Goal: Task Accomplishment & Management: Complete application form

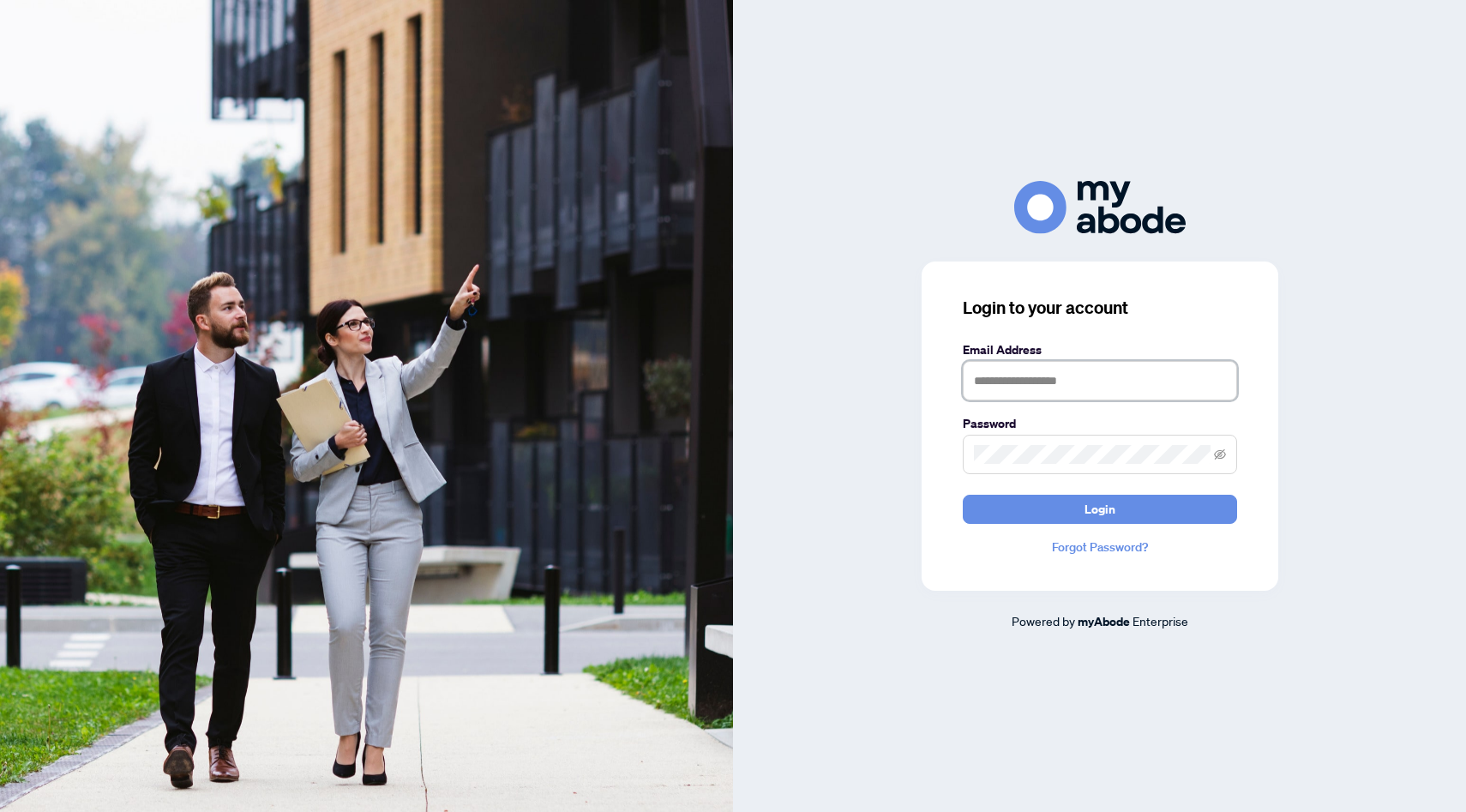
click at [1072, 379] on input "text" at bounding box center [1101, 381] width 274 height 39
type input "**********"
click at [964, 494] on button "Login" at bounding box center [1101, 509] width 274 height 30
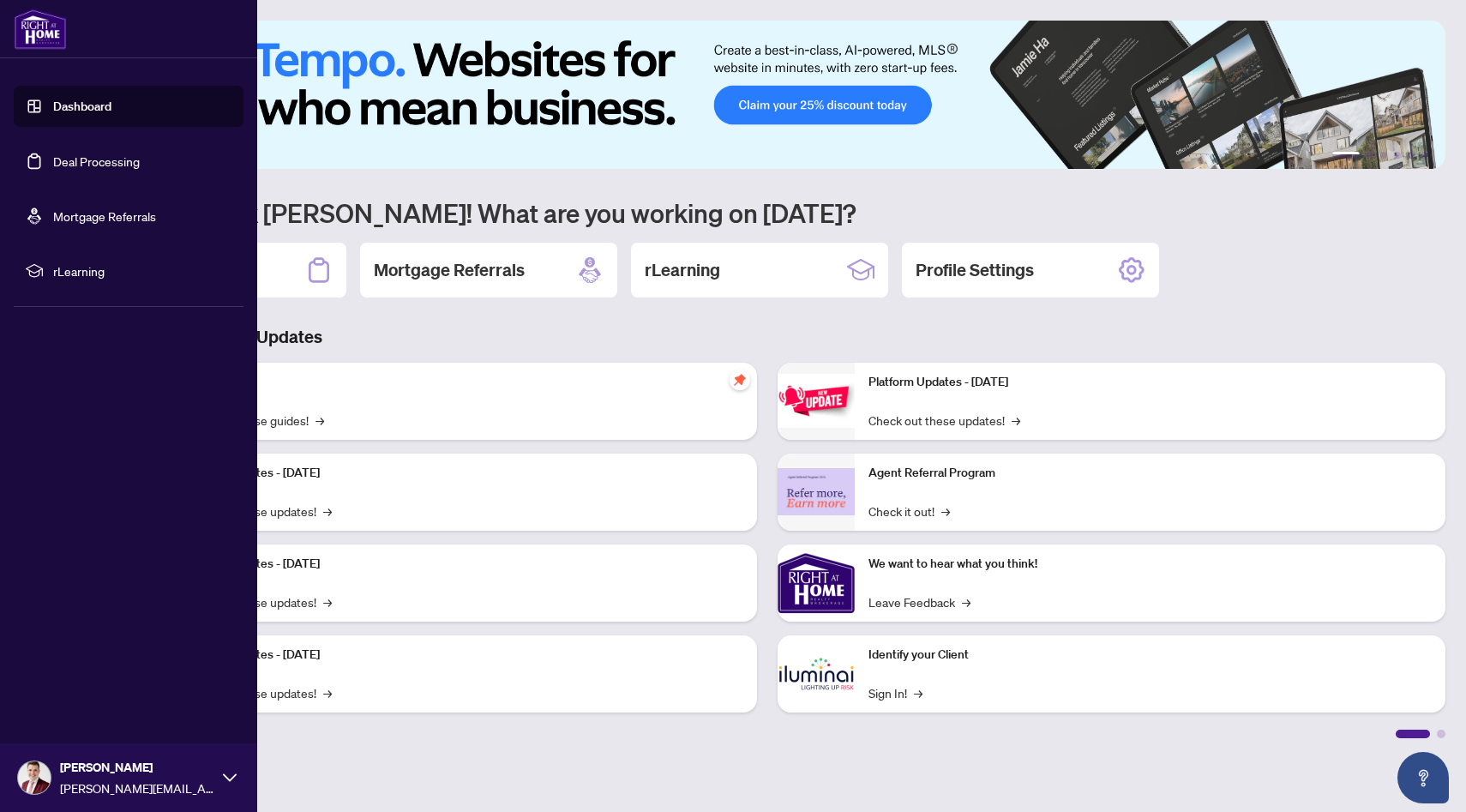
click at [79, 169] on link "Deal Processing" at bounding box center [97, 161] width 87 height 16
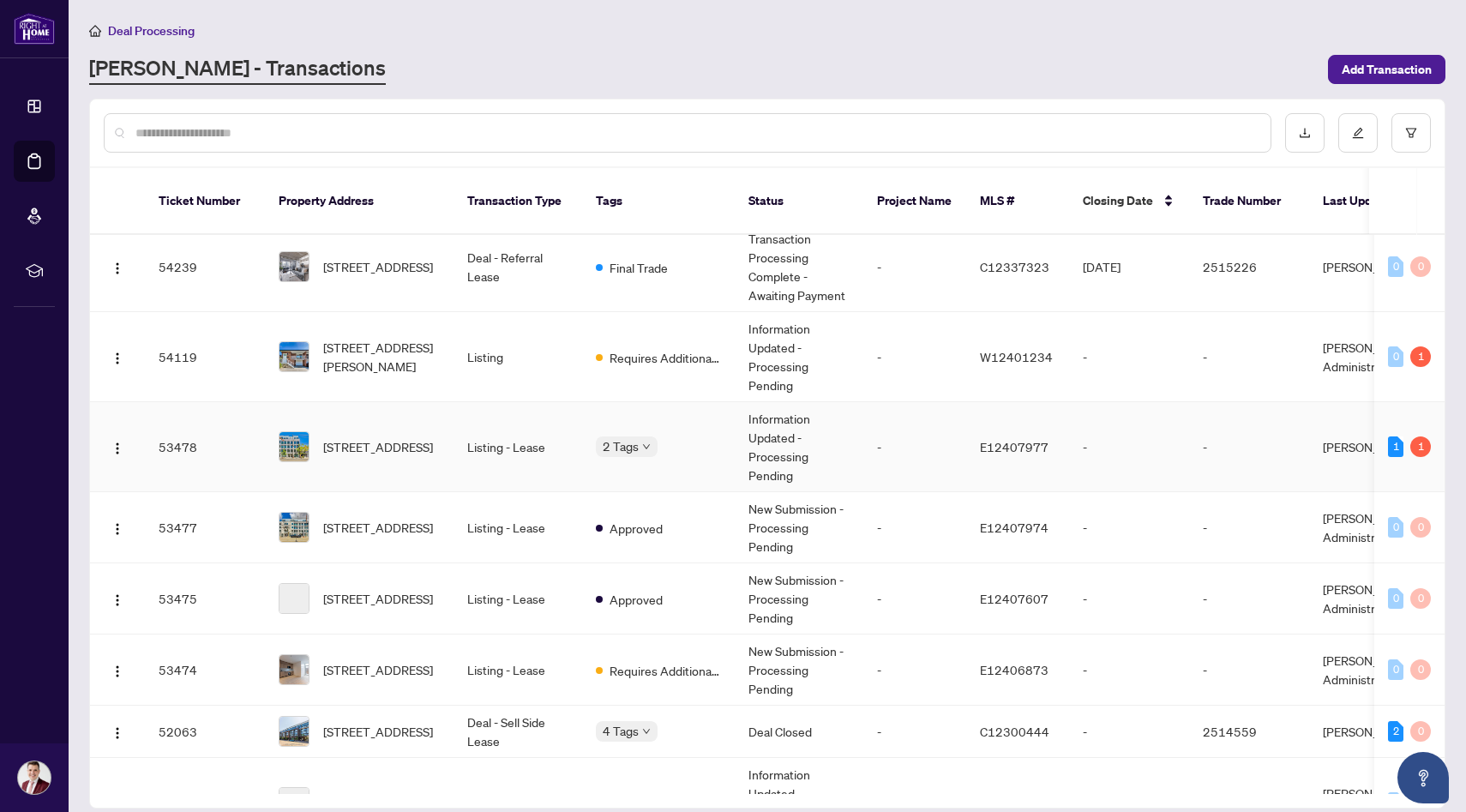
scroll to position [554, 0]
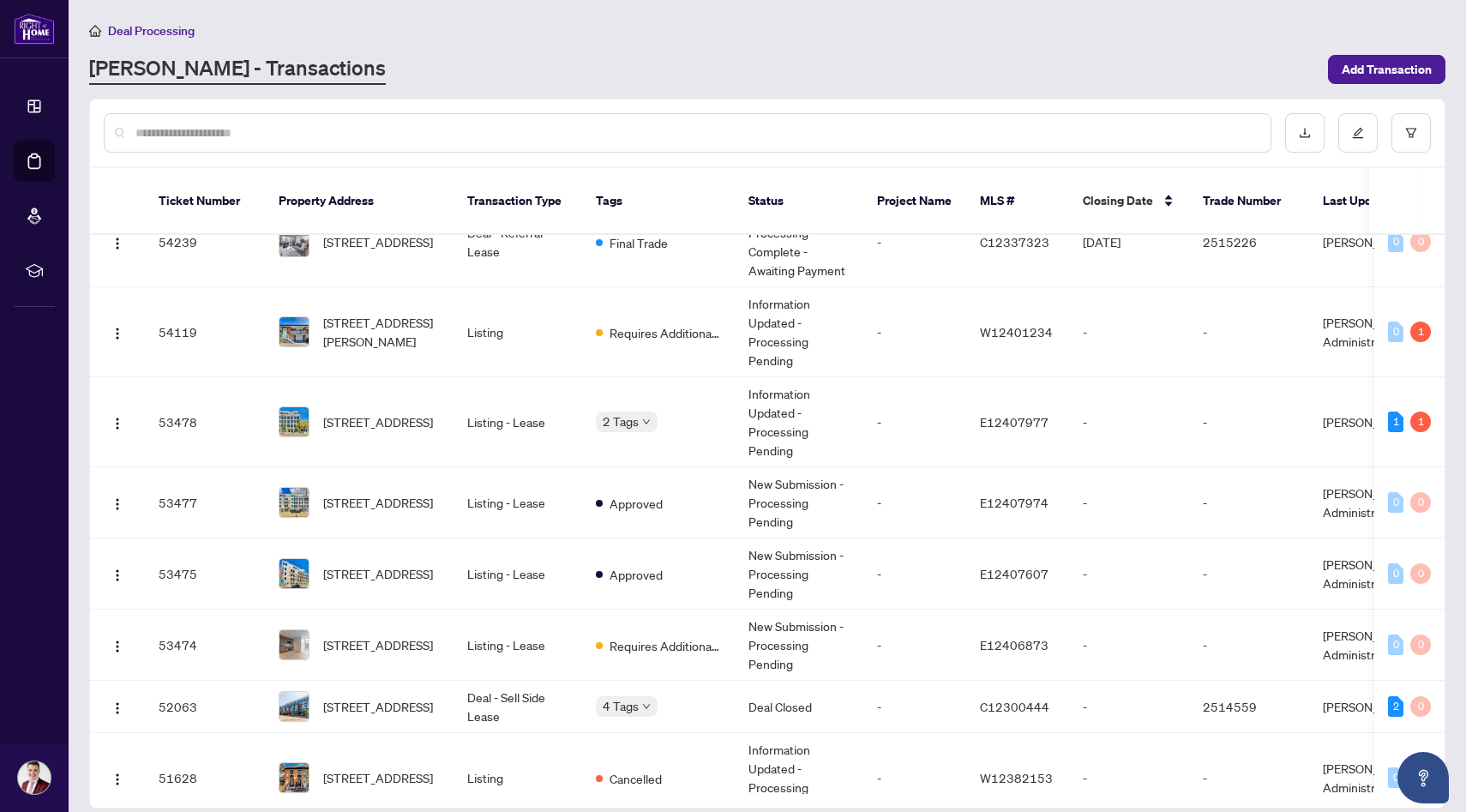
click at [271, 138] on input "text" at bounding box center [696, 132] width 1121 height 19
type input "*"
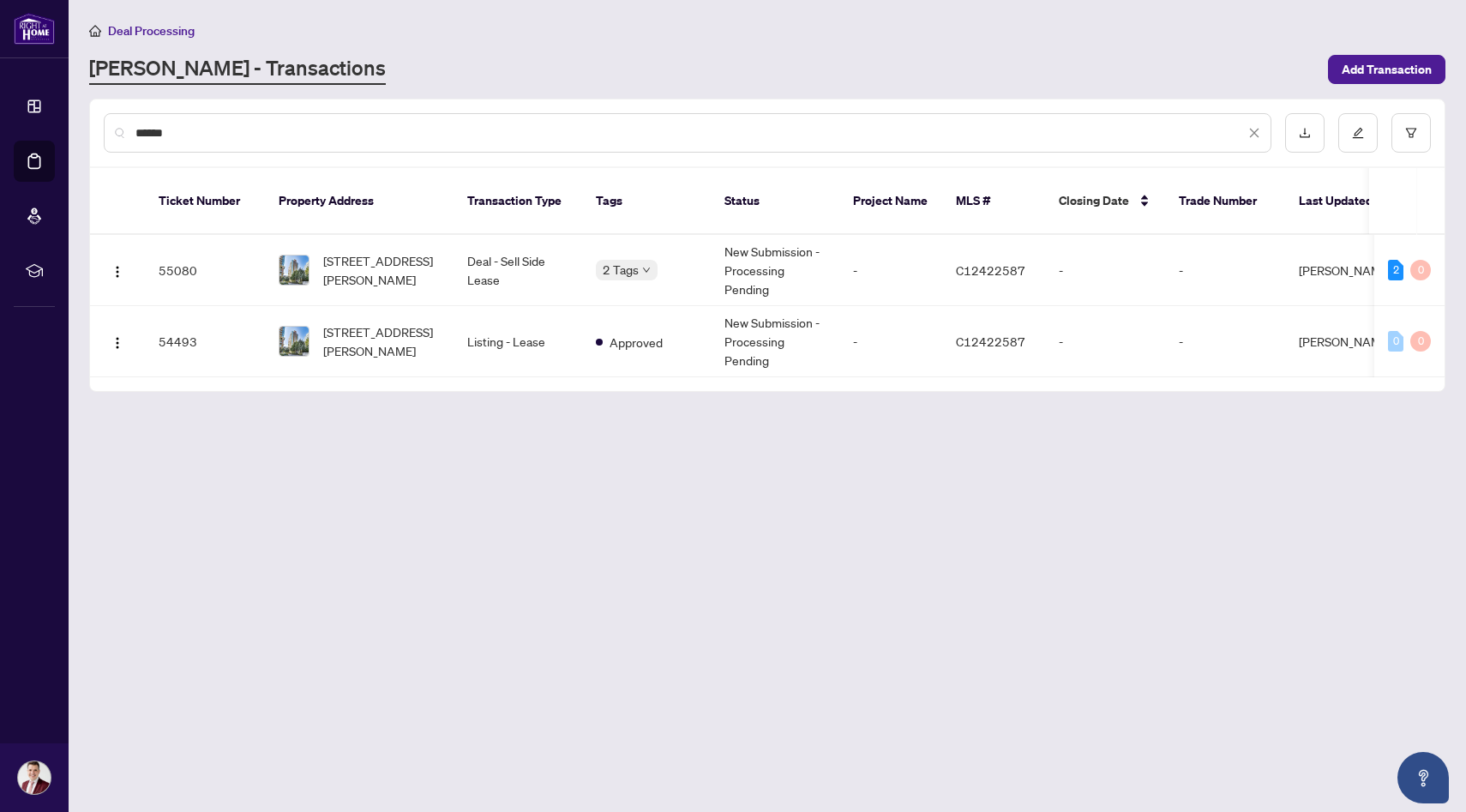
scroll to position [0, 0]
type input "******"
click at [421, 252] on span "[STREET_ADDRESS][PERSON_NAME]" at bounding box center [381, 270] width 116 height 37
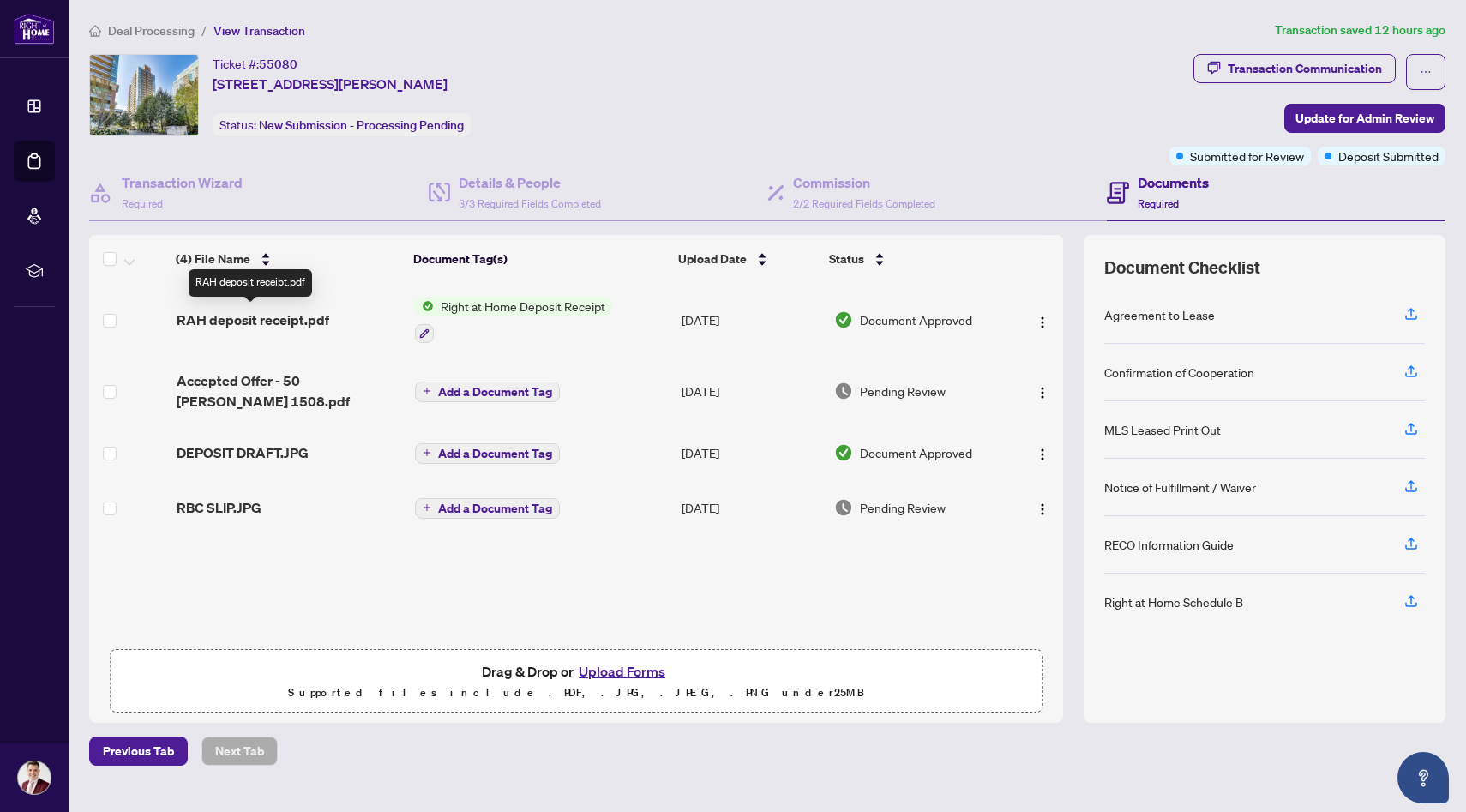
click at [268, 319] on span "RAH deposit receipt.pdf" at bounding box center [253, 320] width 153 height 21
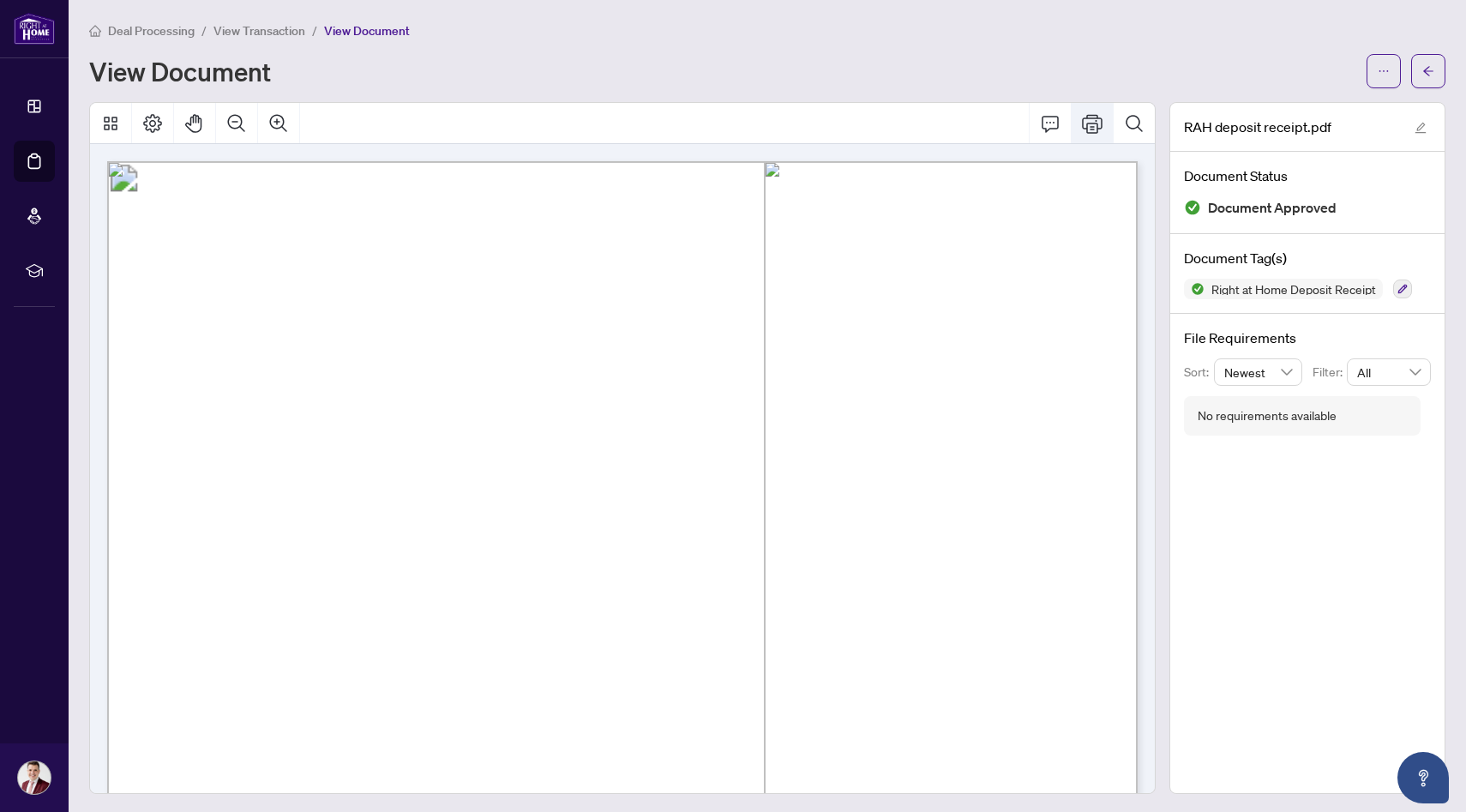
click at [1092, 130] on icon "Print" at bounding box center [1092, 123] width 21 height 21
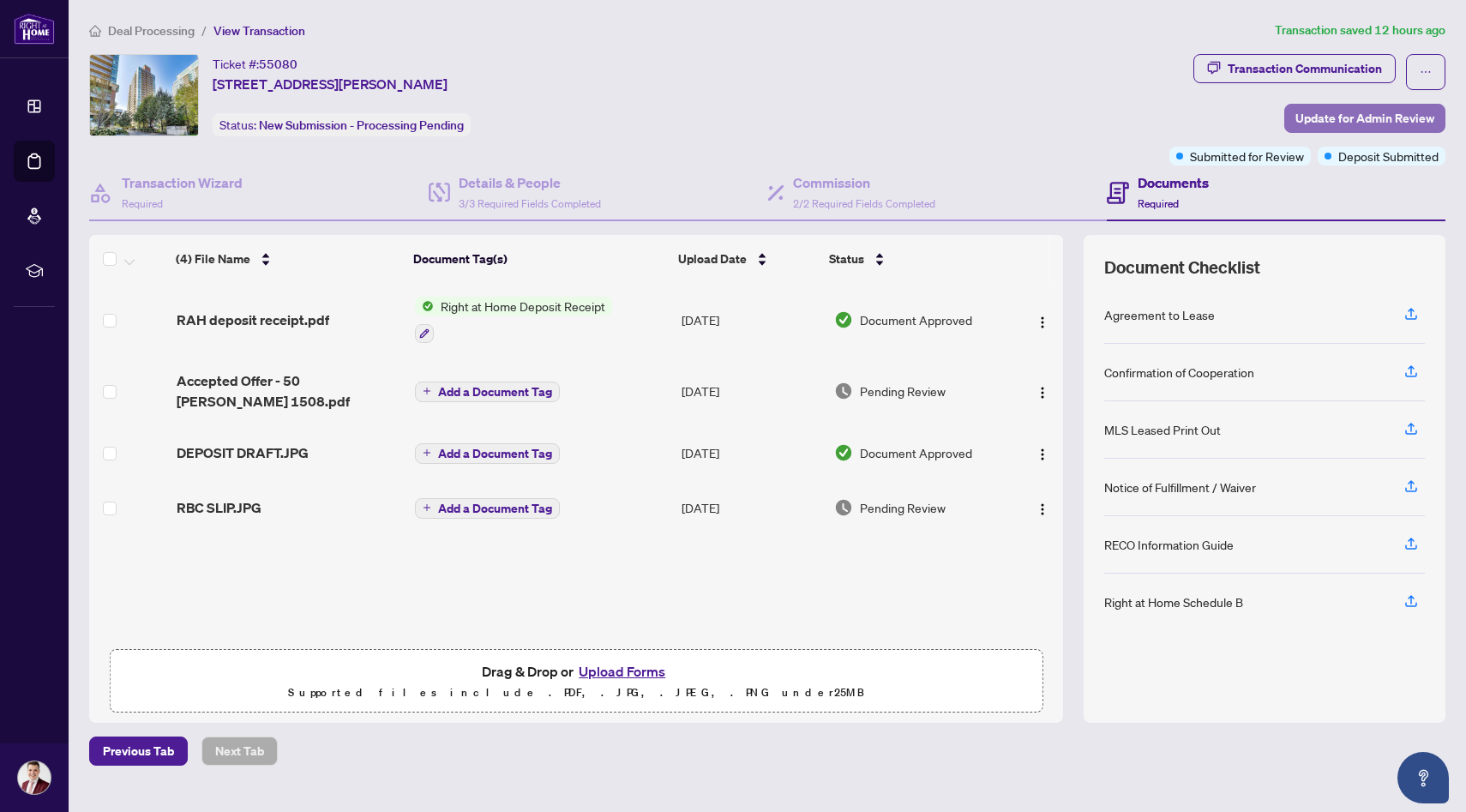
click at [1337, 114] on span "Update for Admin Review" at bounding box center [1365, 118] width 139 height 28
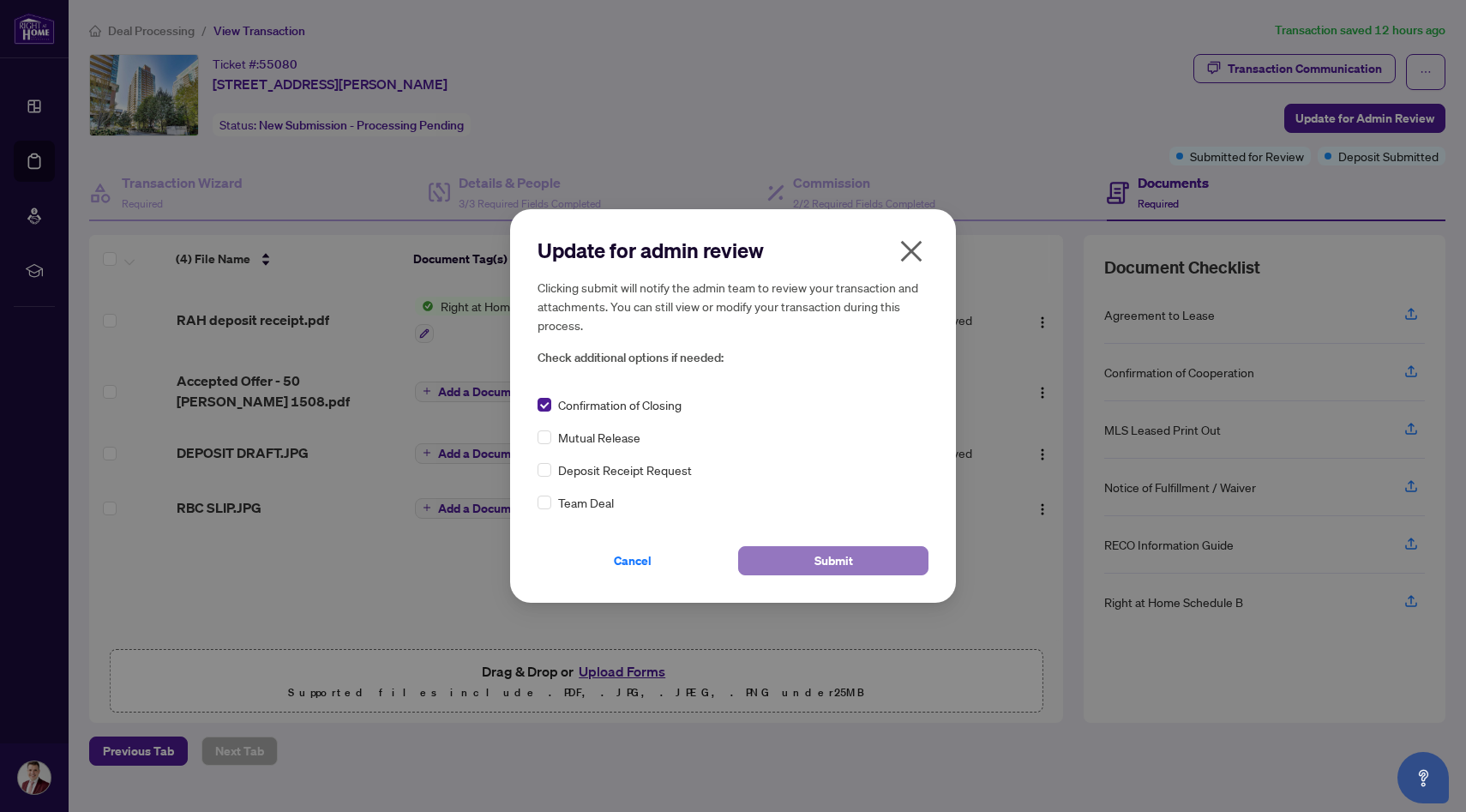
click at [783, 550] on button "Submit" at bounding box center [833, 560] width 191 height 30
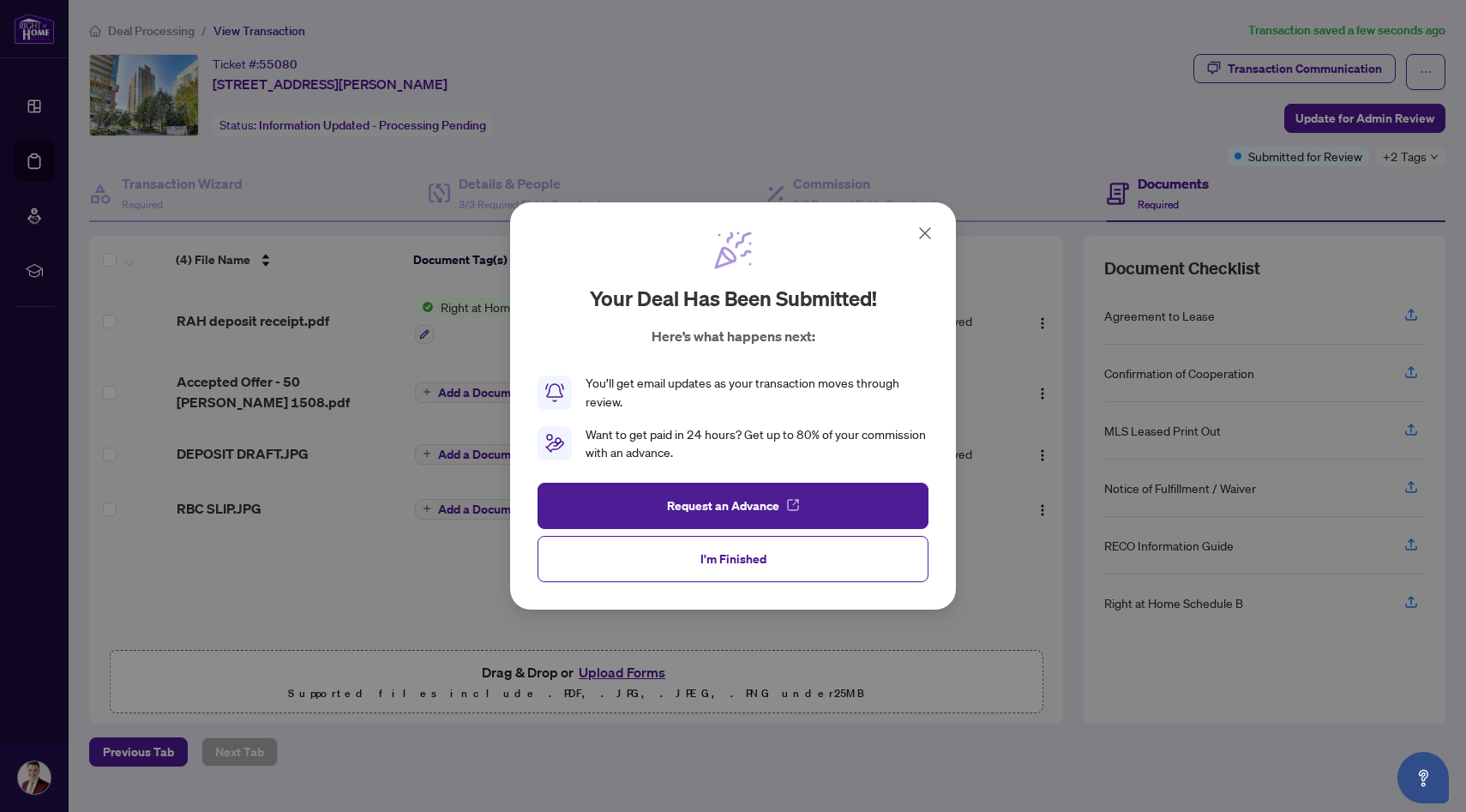
click at [929, 223] on icon at bounding box center [925, 233] width 21 height 21
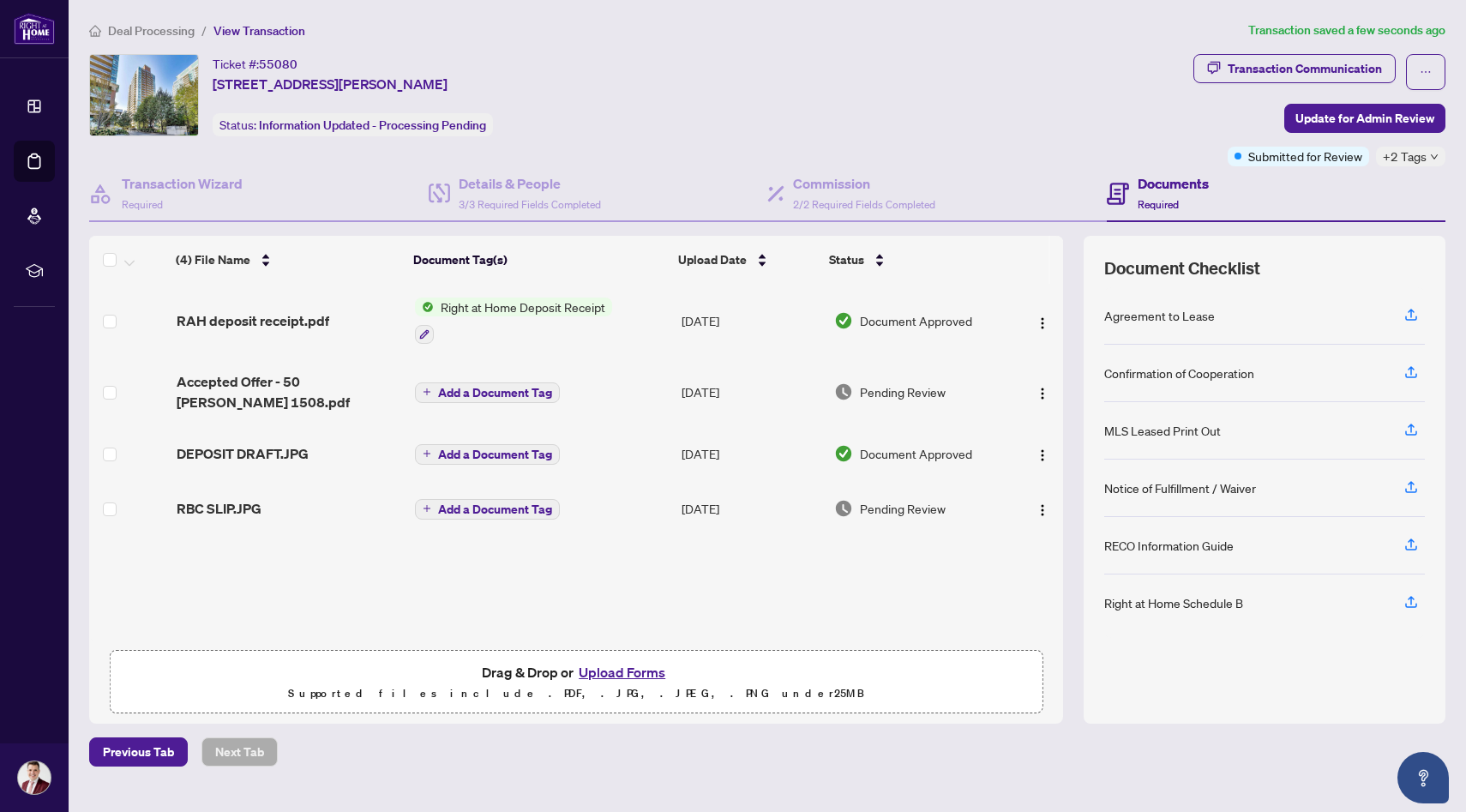
click at [184, 37] on span "Deal Processing" at bounding box center [151, 31] width 87 height 16
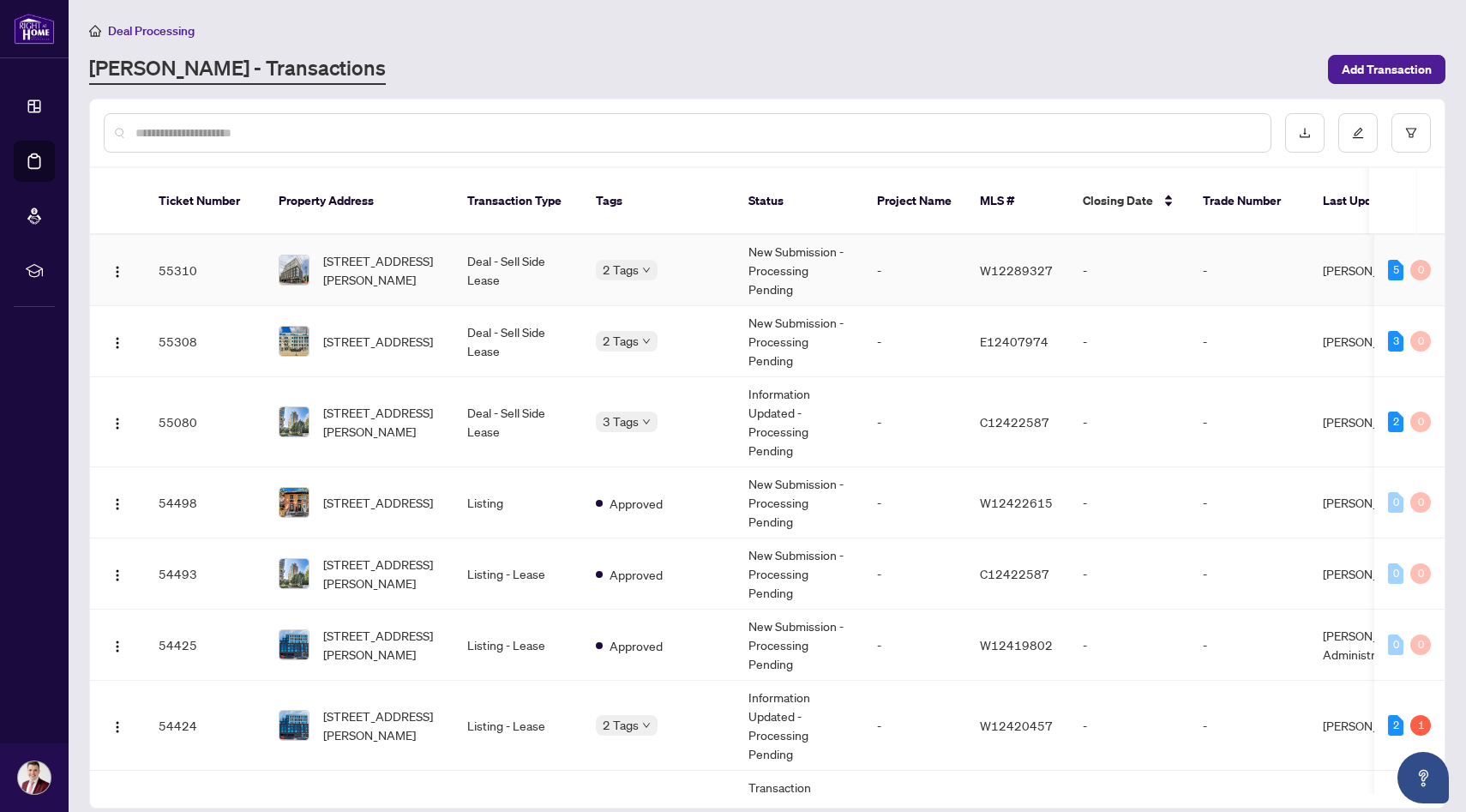
click at [402, 254] on span "[STREET_ADDRESS][PERSON_NAME]" at bounding box center [381, 270] width 116 height 37
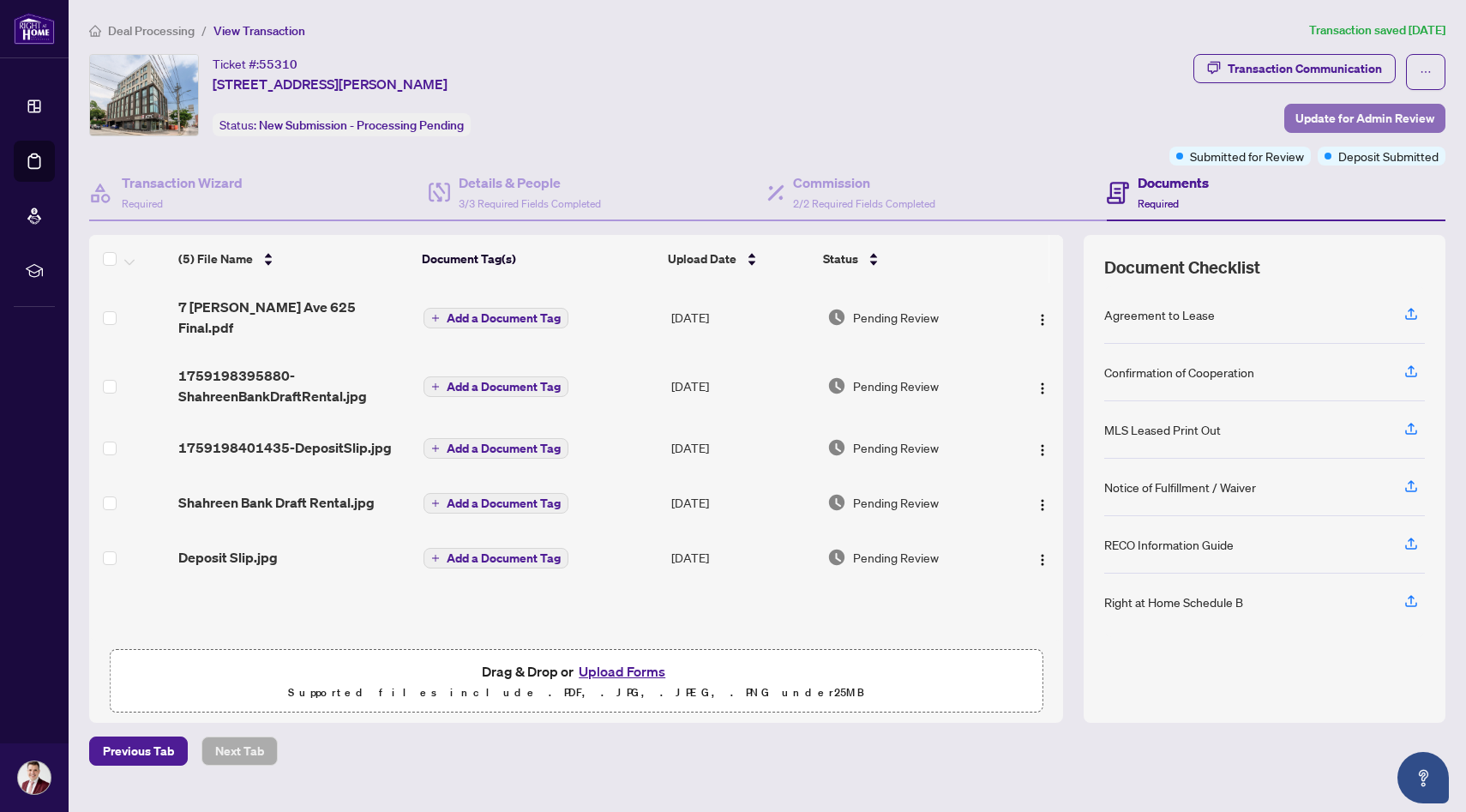
click at [1335, 126] on span "Update for Admin Review" at bounding box center [1365, 118] width 139 height 28
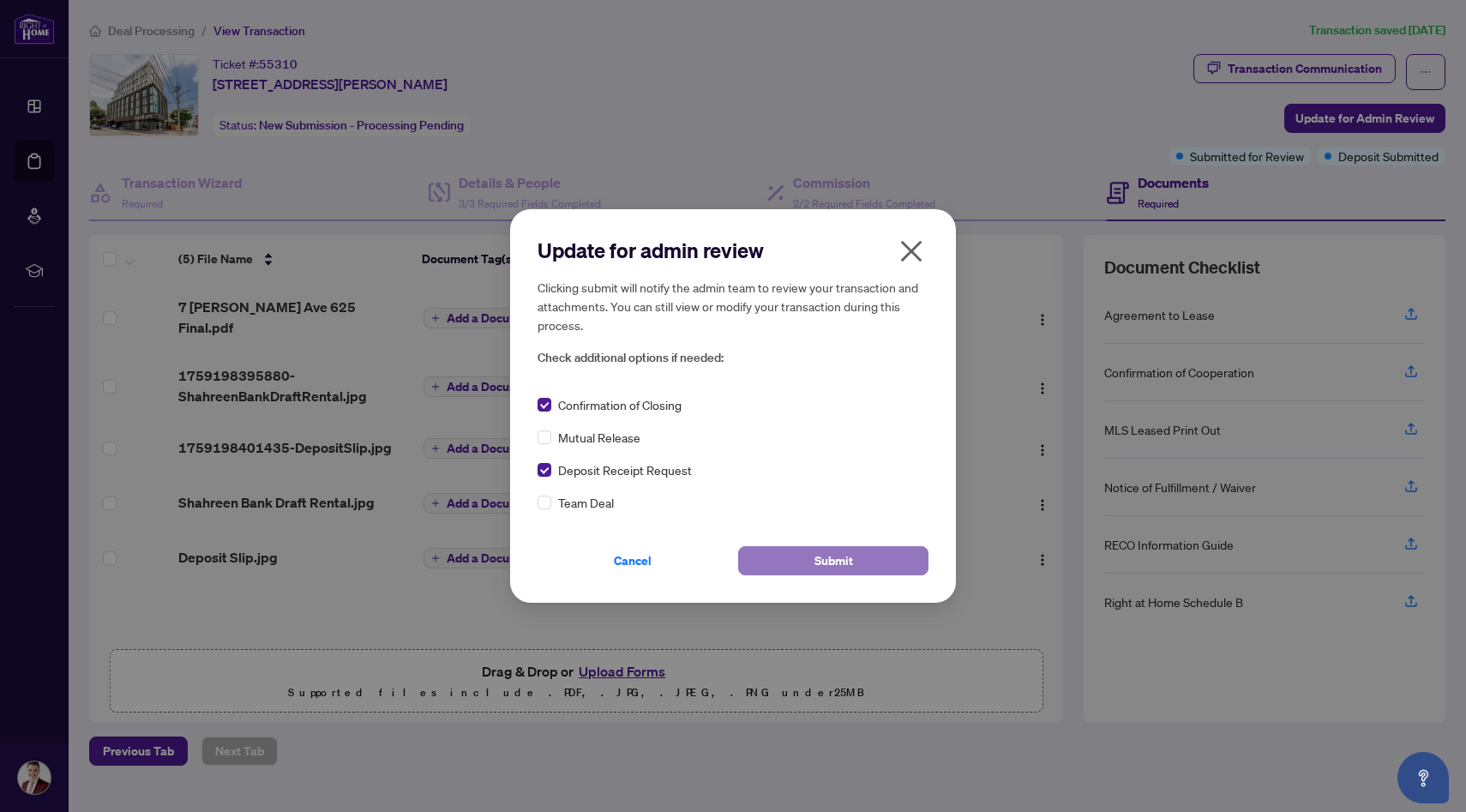
click at [838, 564] on span "Submit" at bounding box center [833, 560] width 39 height 28
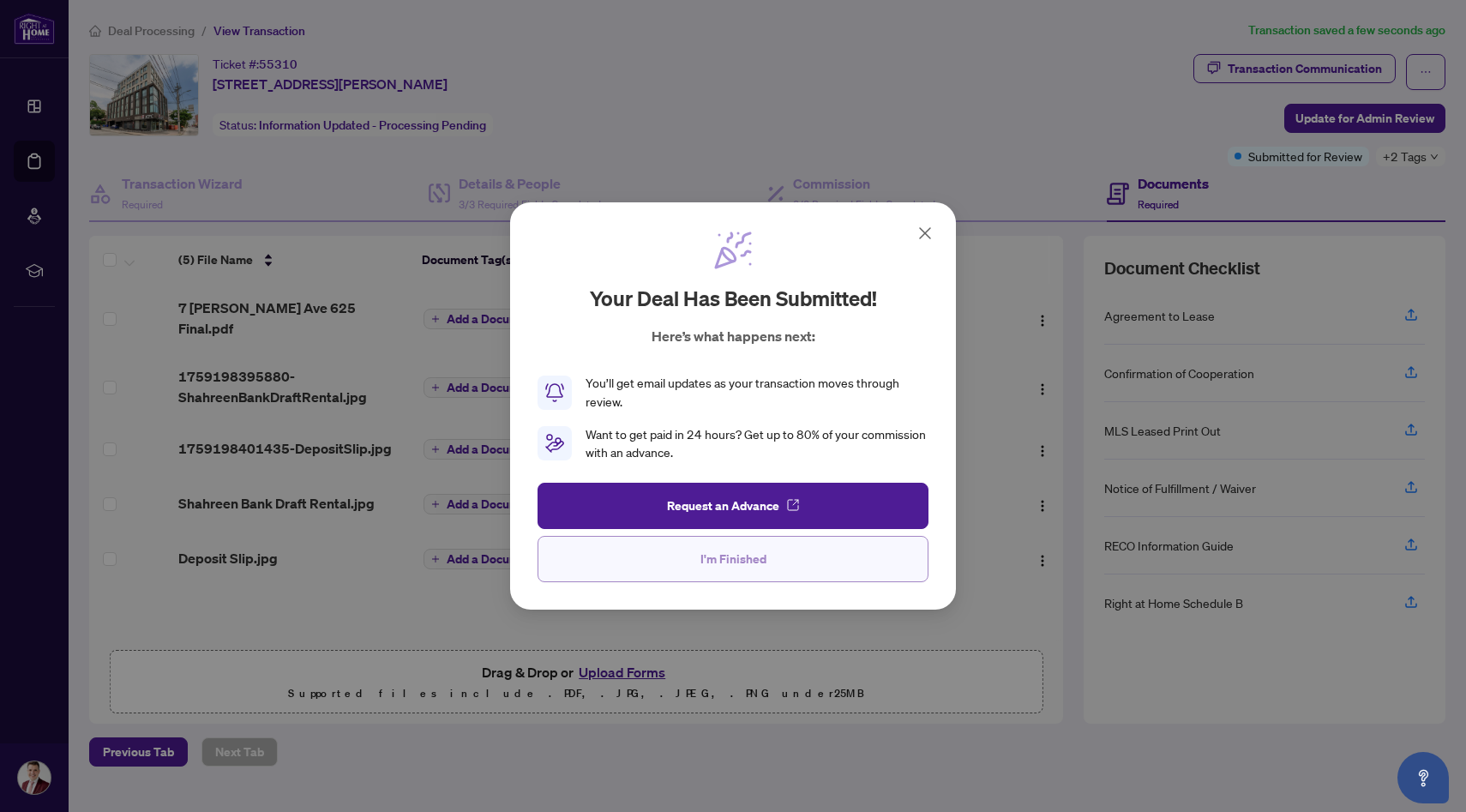
click at [718, 559] on span "I'm Finished" at bounding box center [733, 558] width 66 height 28
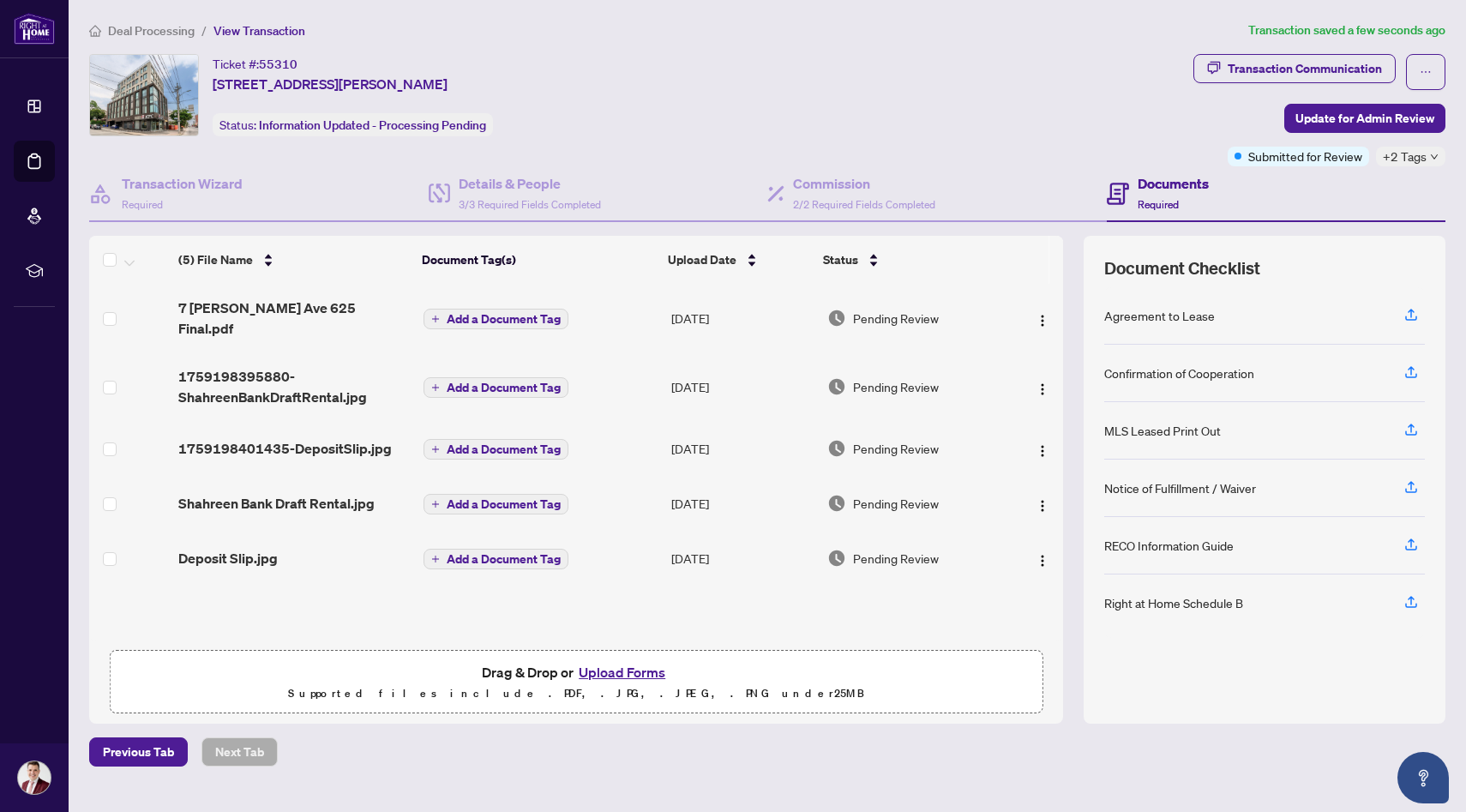
click at [147, 24] on span "Deal Processing" at bounding box center [151, 31] width 87 height 16
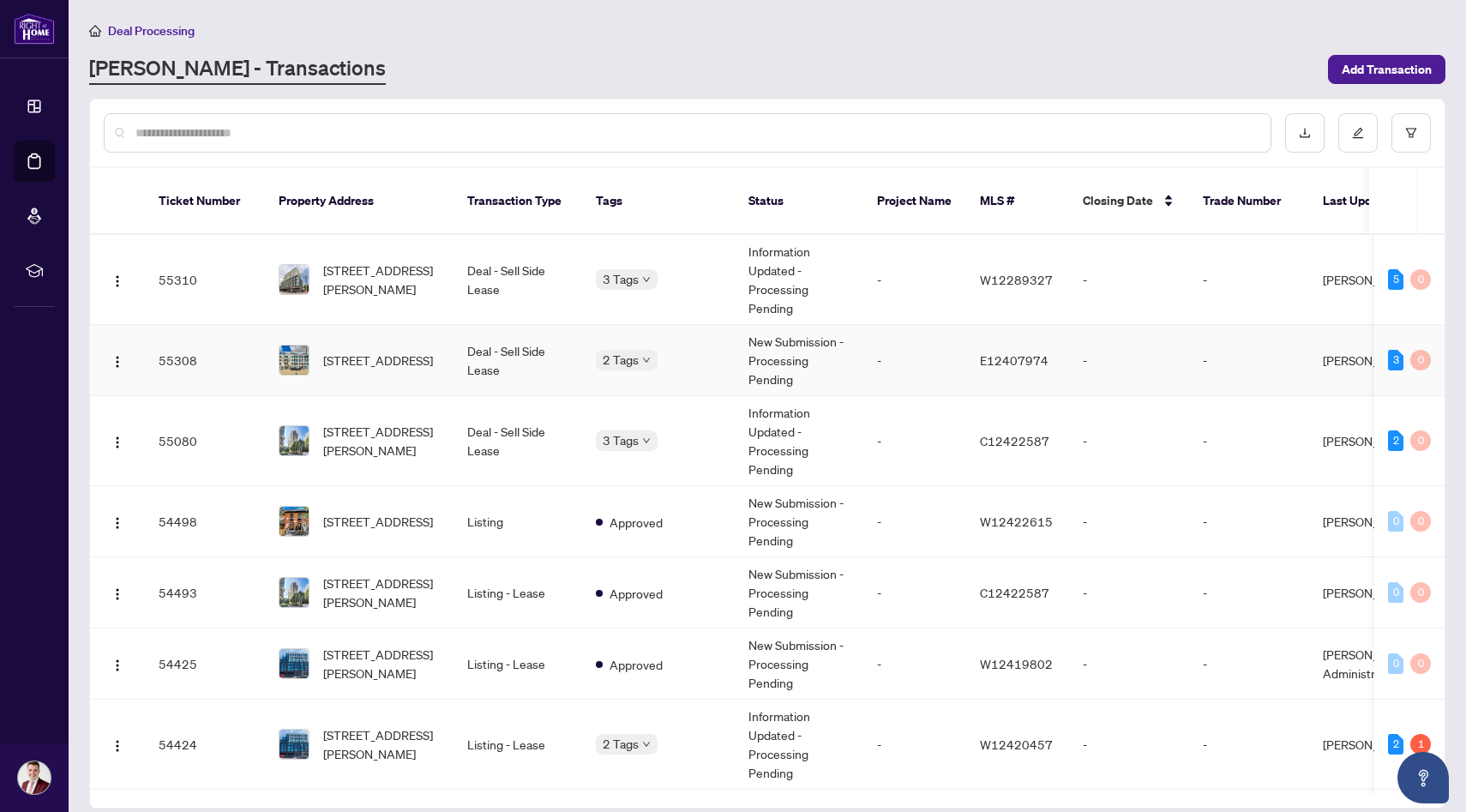
click at [415, 350] on span "[STREET_ADDRESS]" at bounding box center [377, 359] width 110 height 19
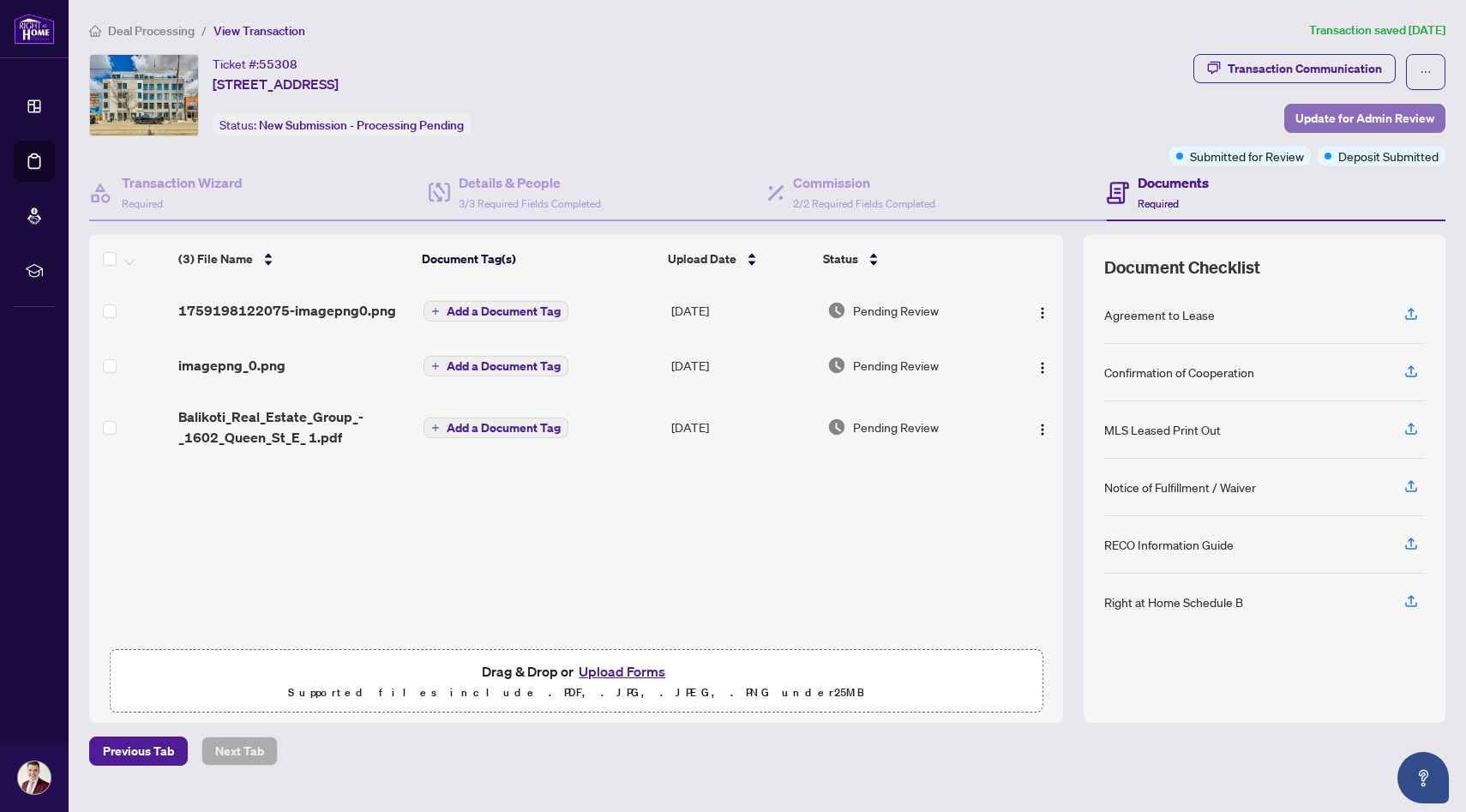
click at [1360, 112] on span "Update for Admin Review" at bounding box center [1365, 118] width 139 height 28
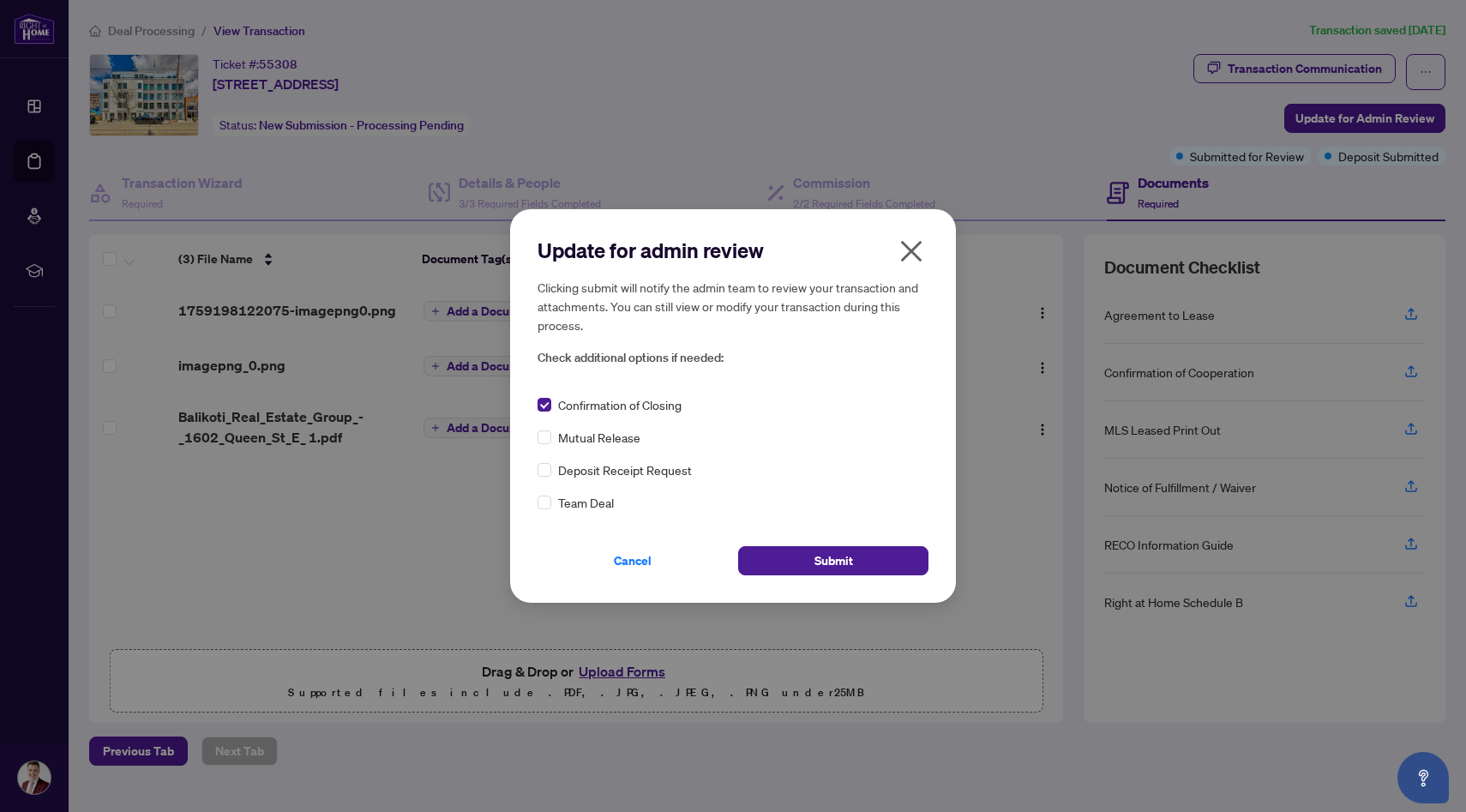
click at [537, 468] on div "Update for admin review Clicking submit will notify the admin team to review yo…" at bounding box center [733, 406] width 446 height 394
click at [816, 551] on span "Submit" at bounding box center [833, 560] width 39 height 28
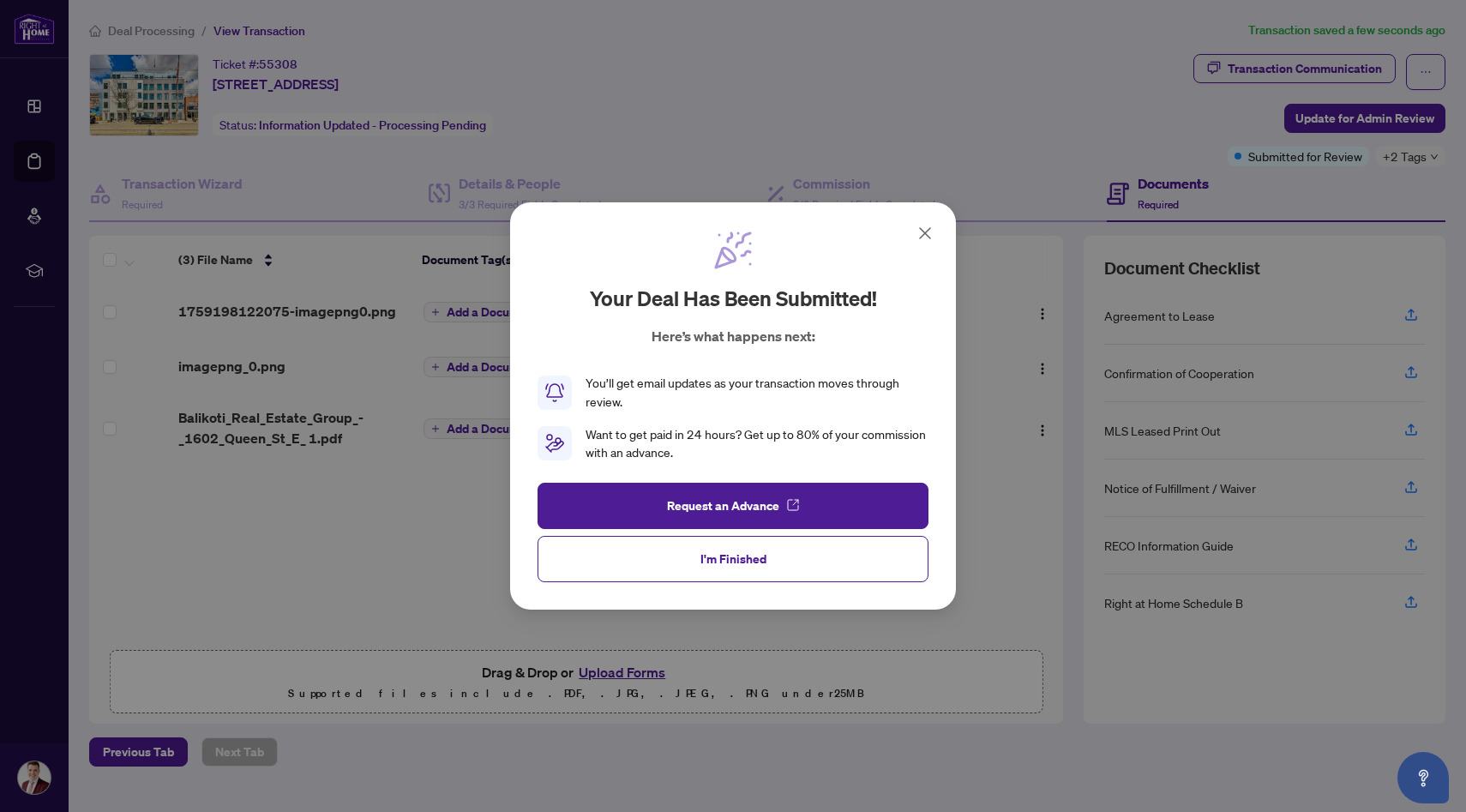
click at [919, 232] on icon at bounding box center [925, 233] width 21 height 21
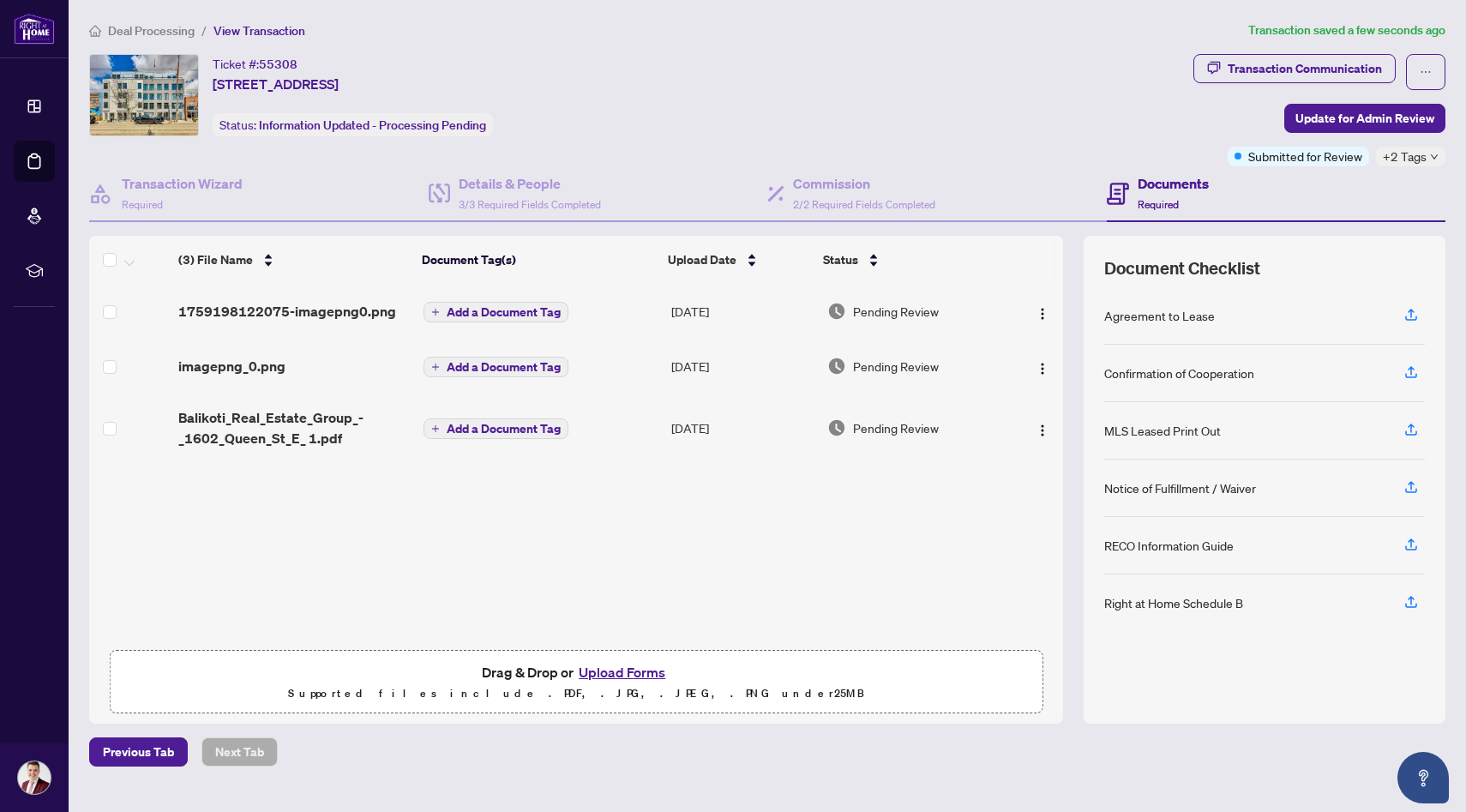
click at [173, 29] on span "Deal Processing" at bounding box center [151, 31] width 87 height 16
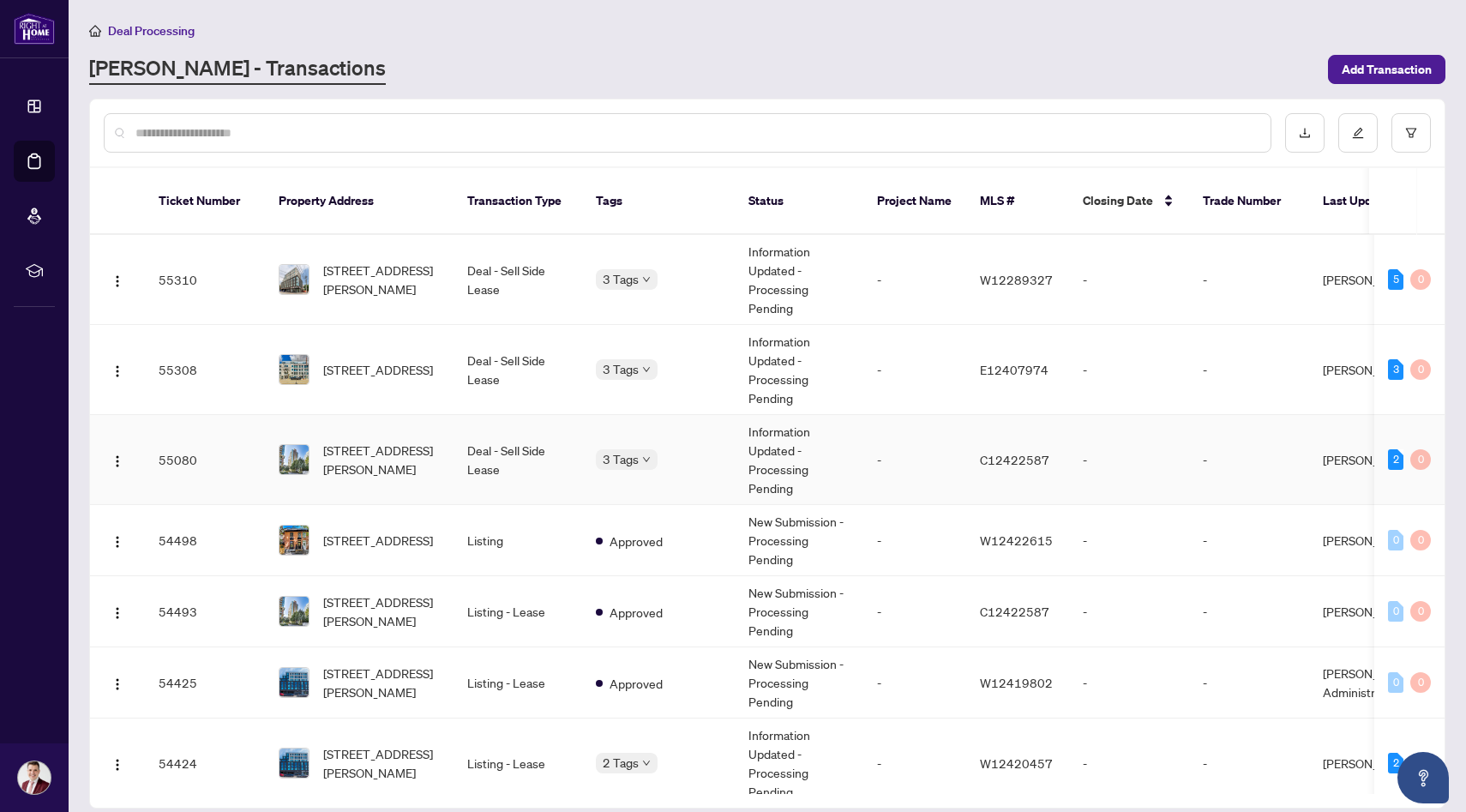
click at [402, 444] on span "[STREET_ADDRESS][PERSON_NAME]" at bounding box center [381, 460] width 116 height 37
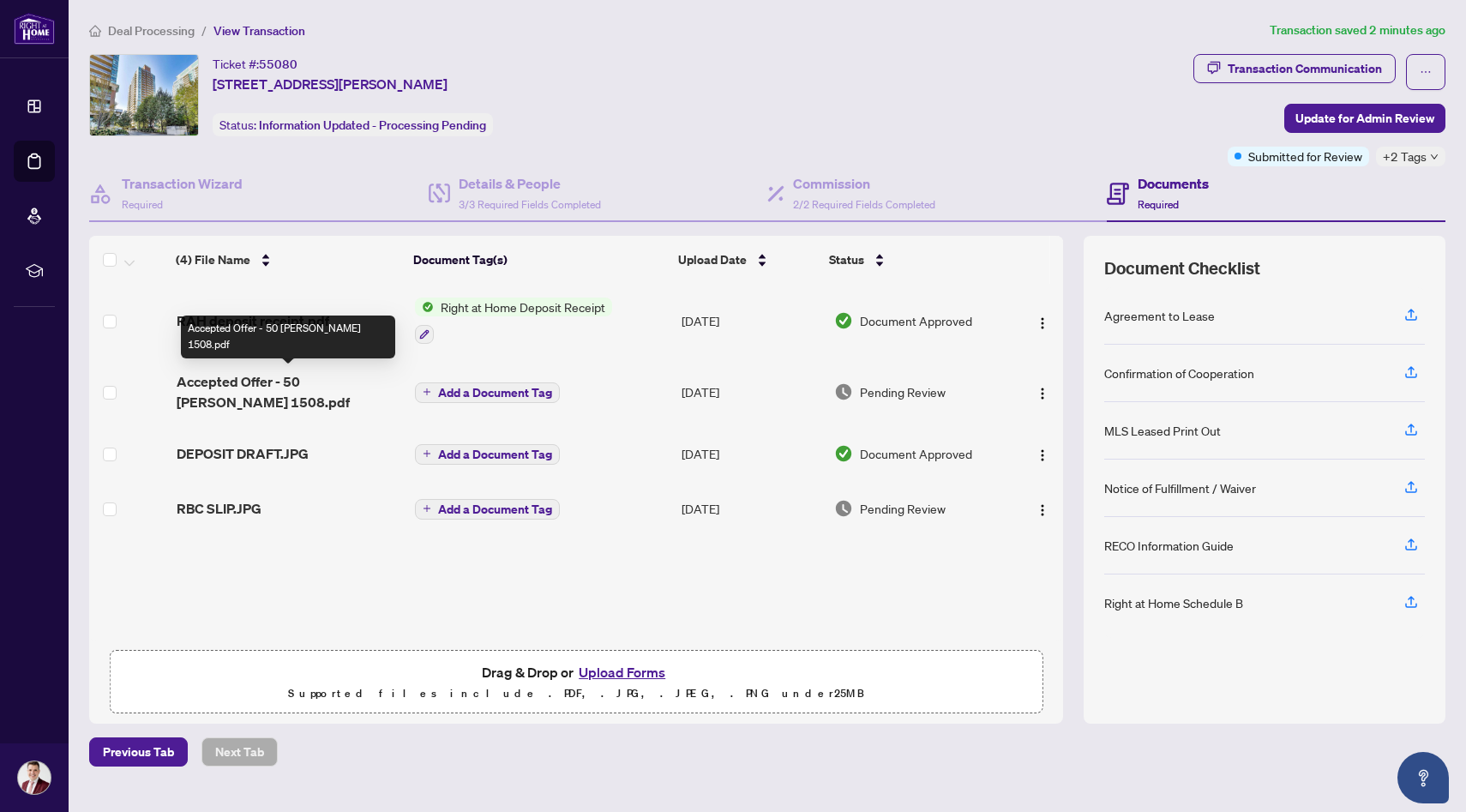
click at [267, 385] on span "Accepted Offer - 50 [PERSON_NAME] 1508.pdf" at bounding box center [289, 392] width 225 height 41
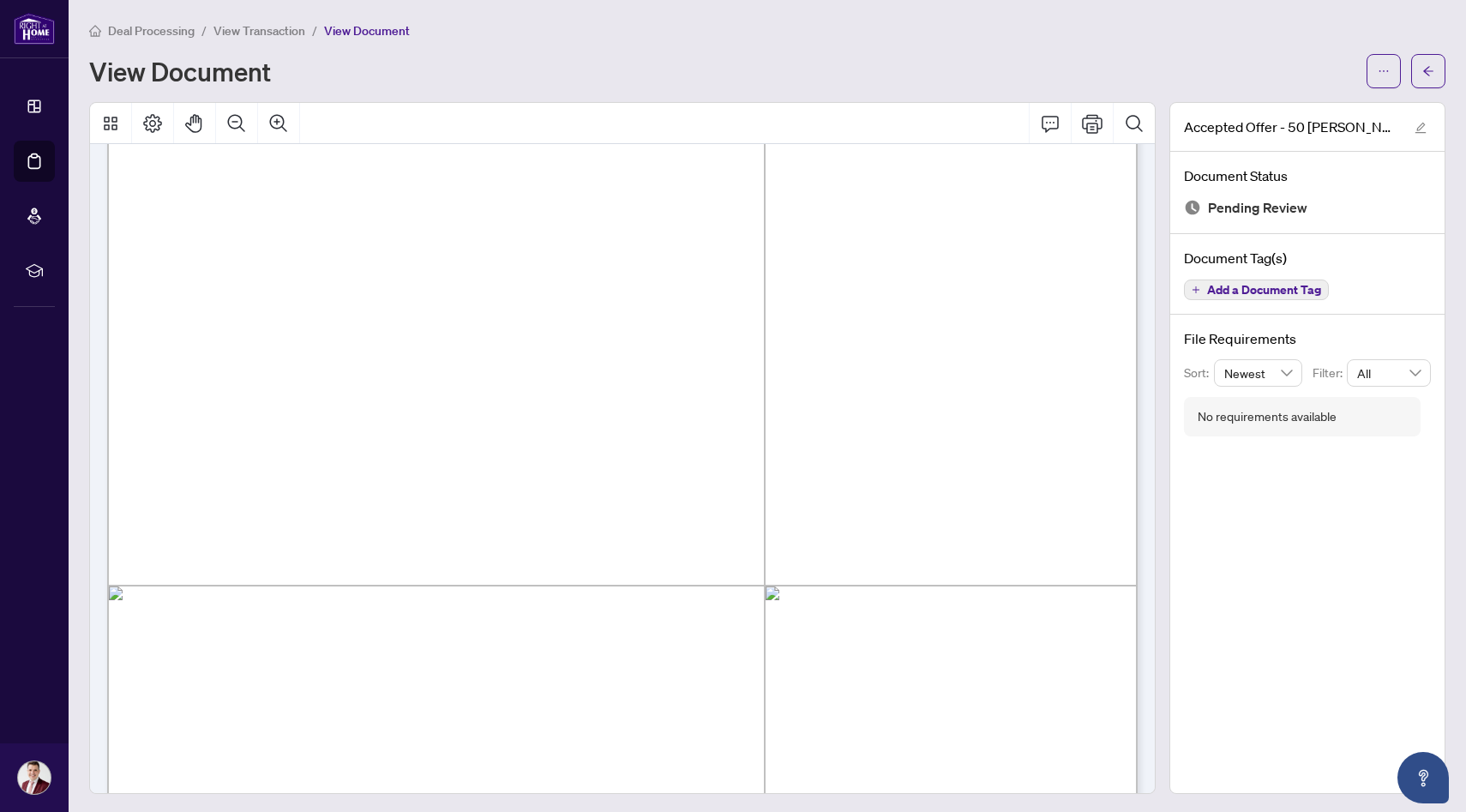
scroll to position [4362, 0]
click at [180, 35] on span "Deal Processing" at bounding box center [151, 31] width 87 height 16
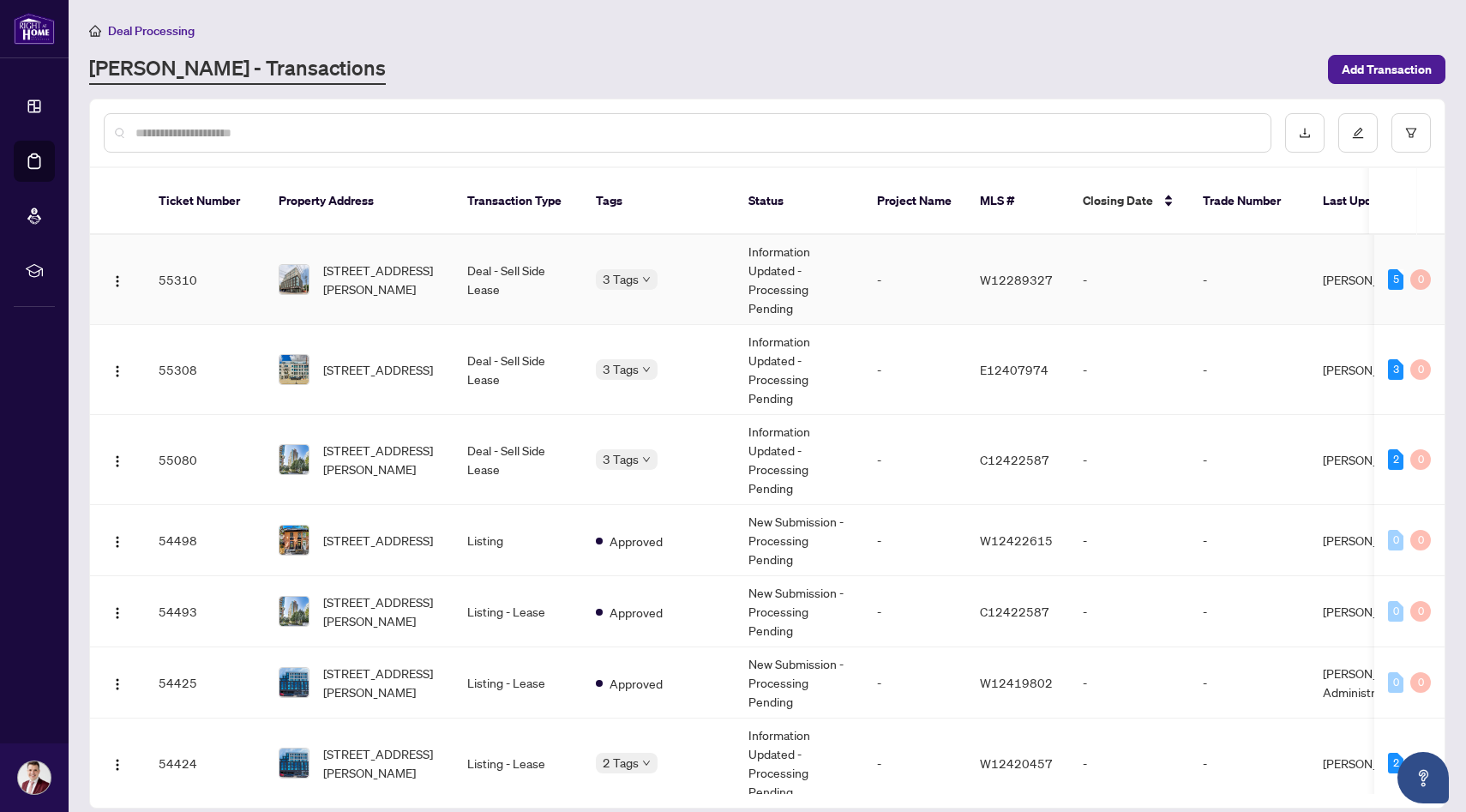
click at [415, 277] on span "[STREET_ADDRESS][PERSON_NAME]" at bounding box center [381, 279] width 116 height 37
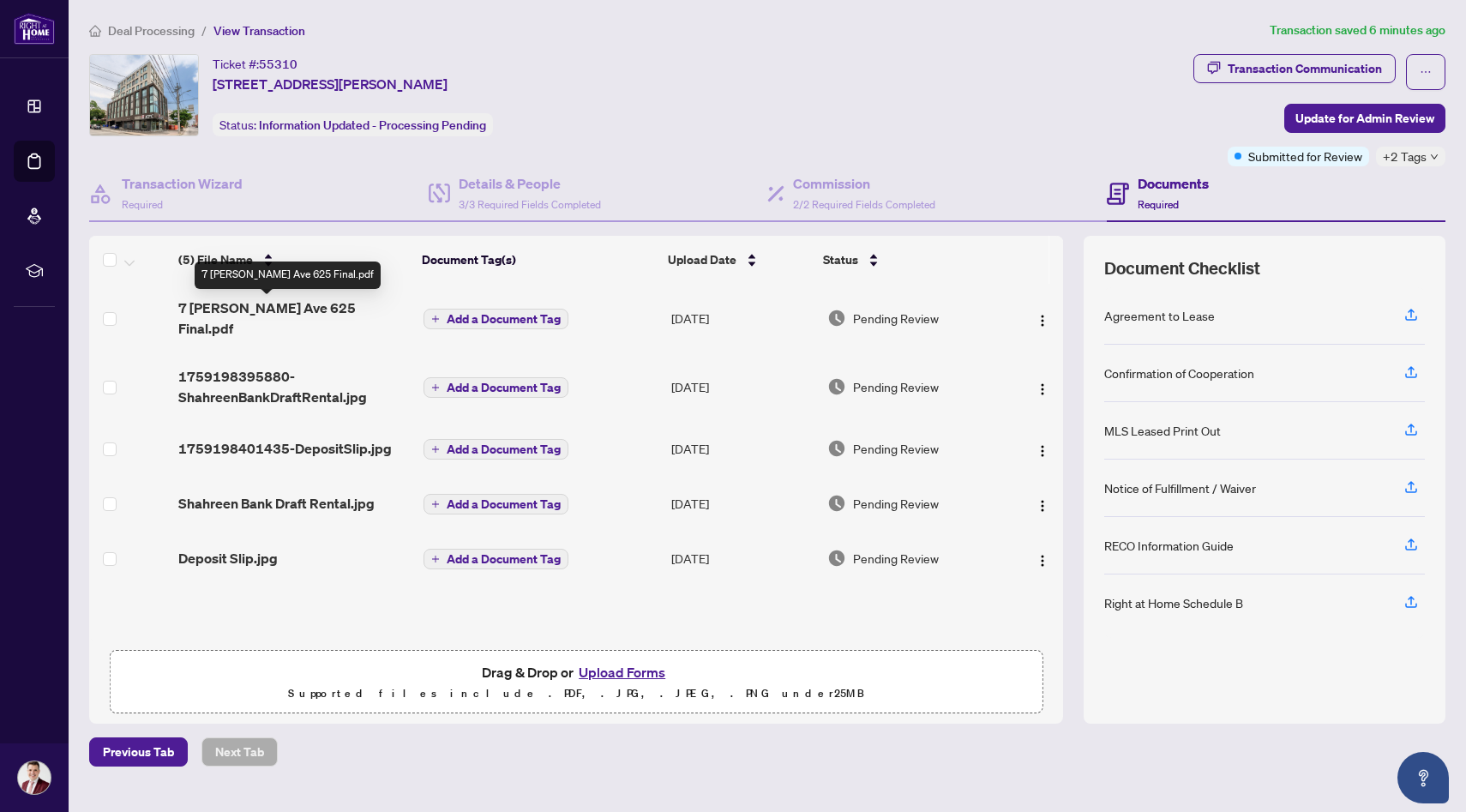
click at [300, 317] on span "7 [PERSON_NAME] Ave 625 Final.pdf" at bounding box center [294, 318] width 232 height 41
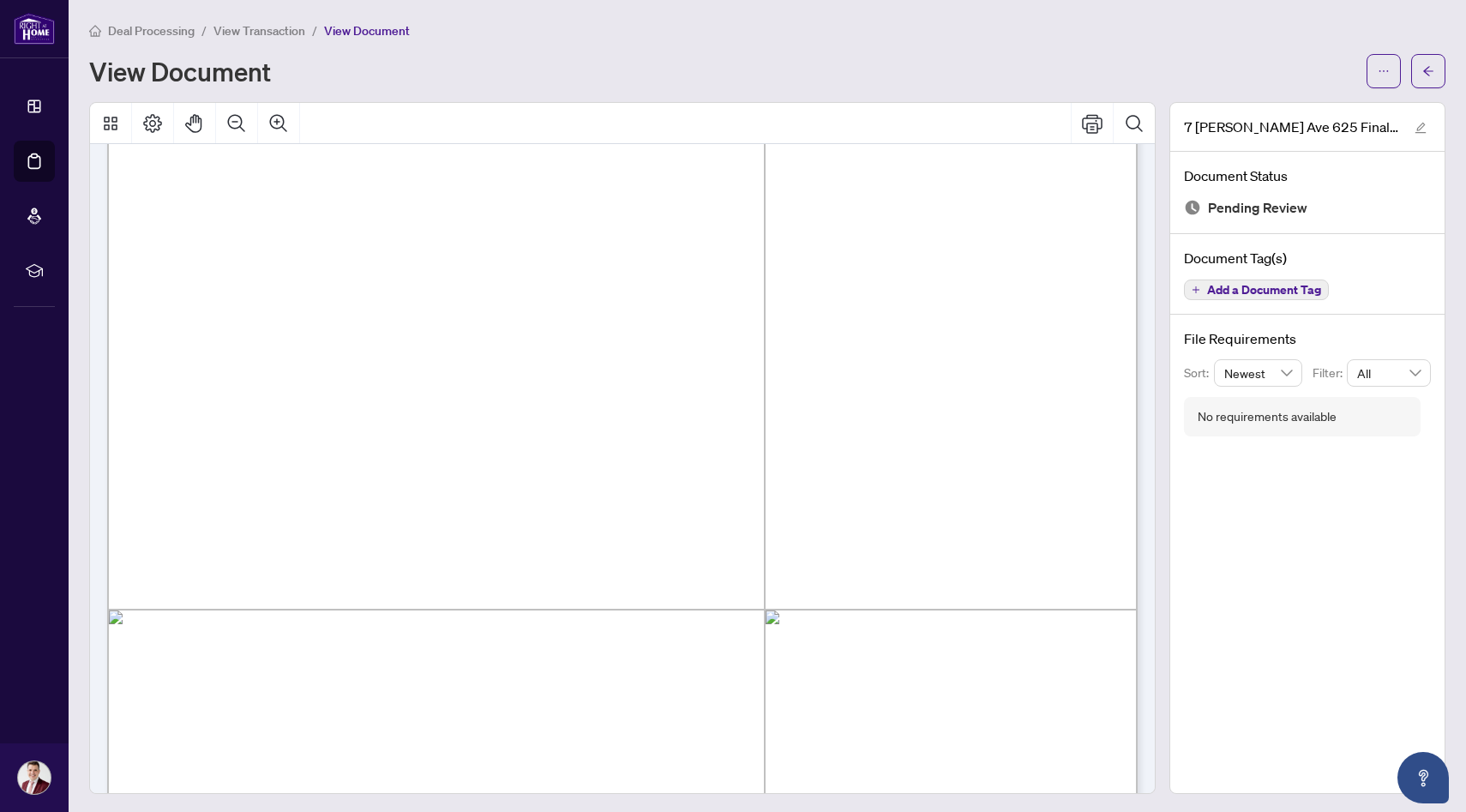
scroll to position [5672, 0]
click at [168, 30] on span "Deal Processing" at bounding box center [151, 31] width 87 height 16
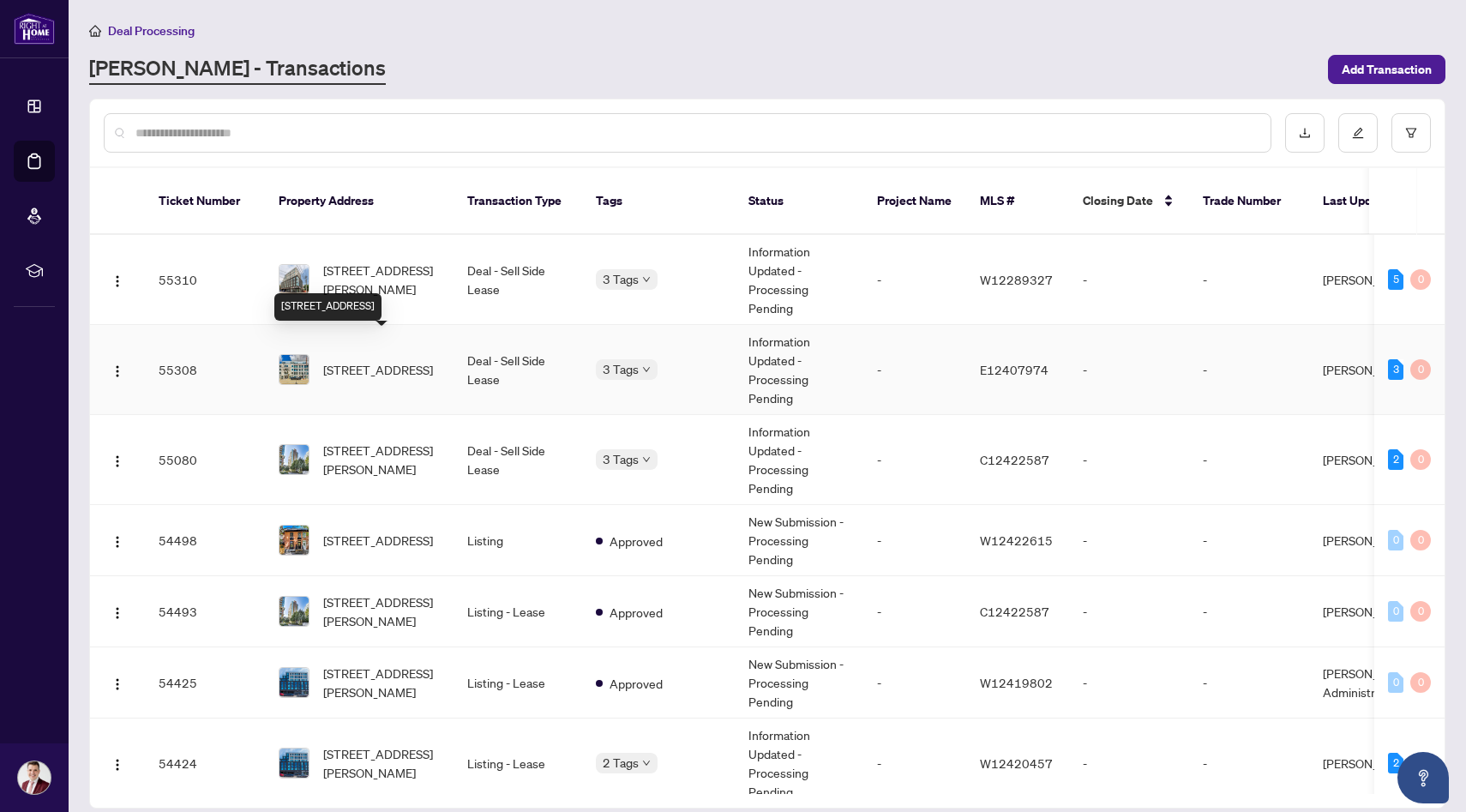
click at [402, 360] on span "[STREET_ADDRESS]" at bounding box center [377, 369] width 110 height 19
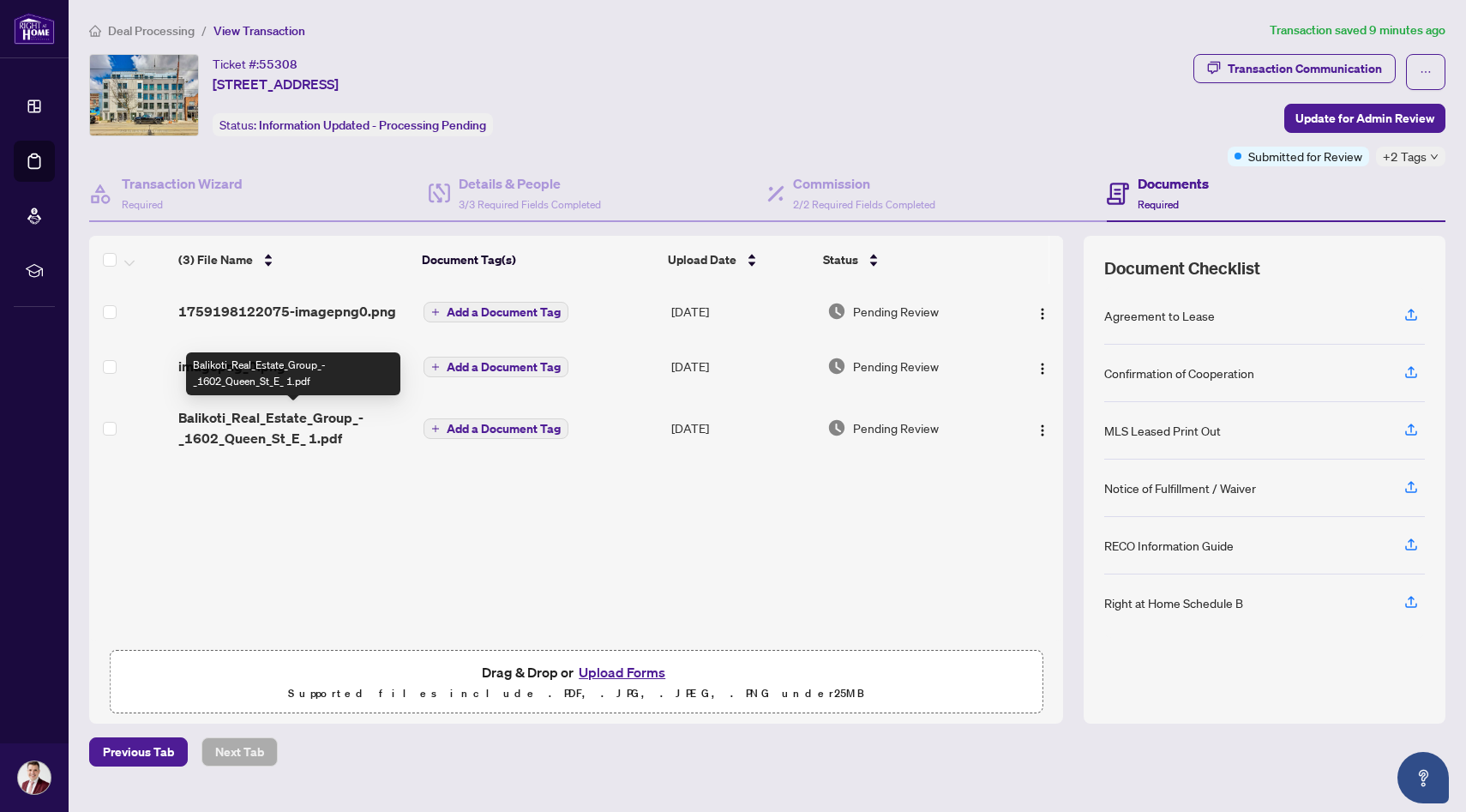
click at [326, 428] on span "Balikoti_Real_Estate_Group_-_1602_Queen_St_E_ 1.pdf" at bounding box center [294, 428] width 232 height 41
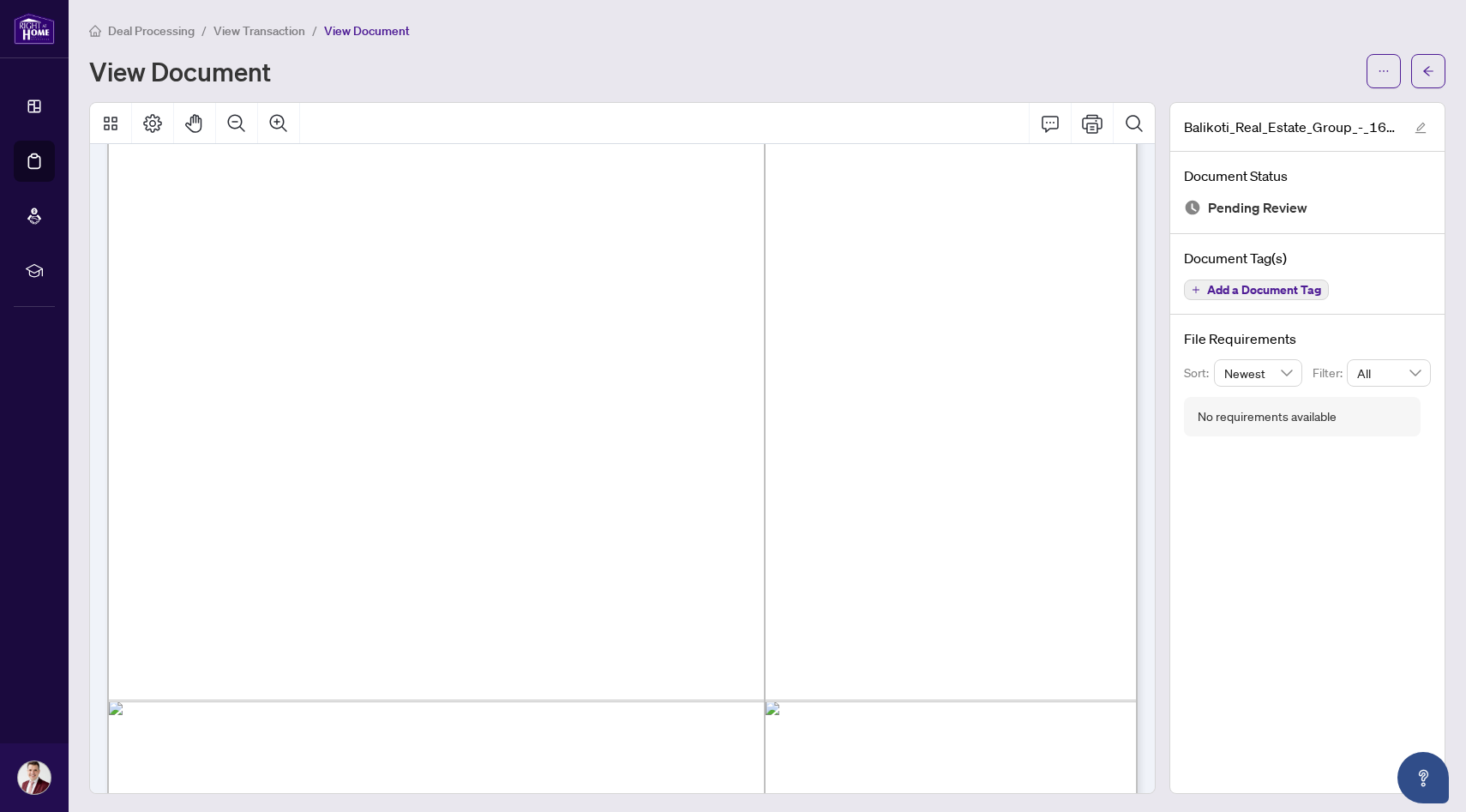
scroll to position [2838, 0]
click at [149, 30] on span "Deal Processing" at bounding box center [151, 31] width 87 height 16
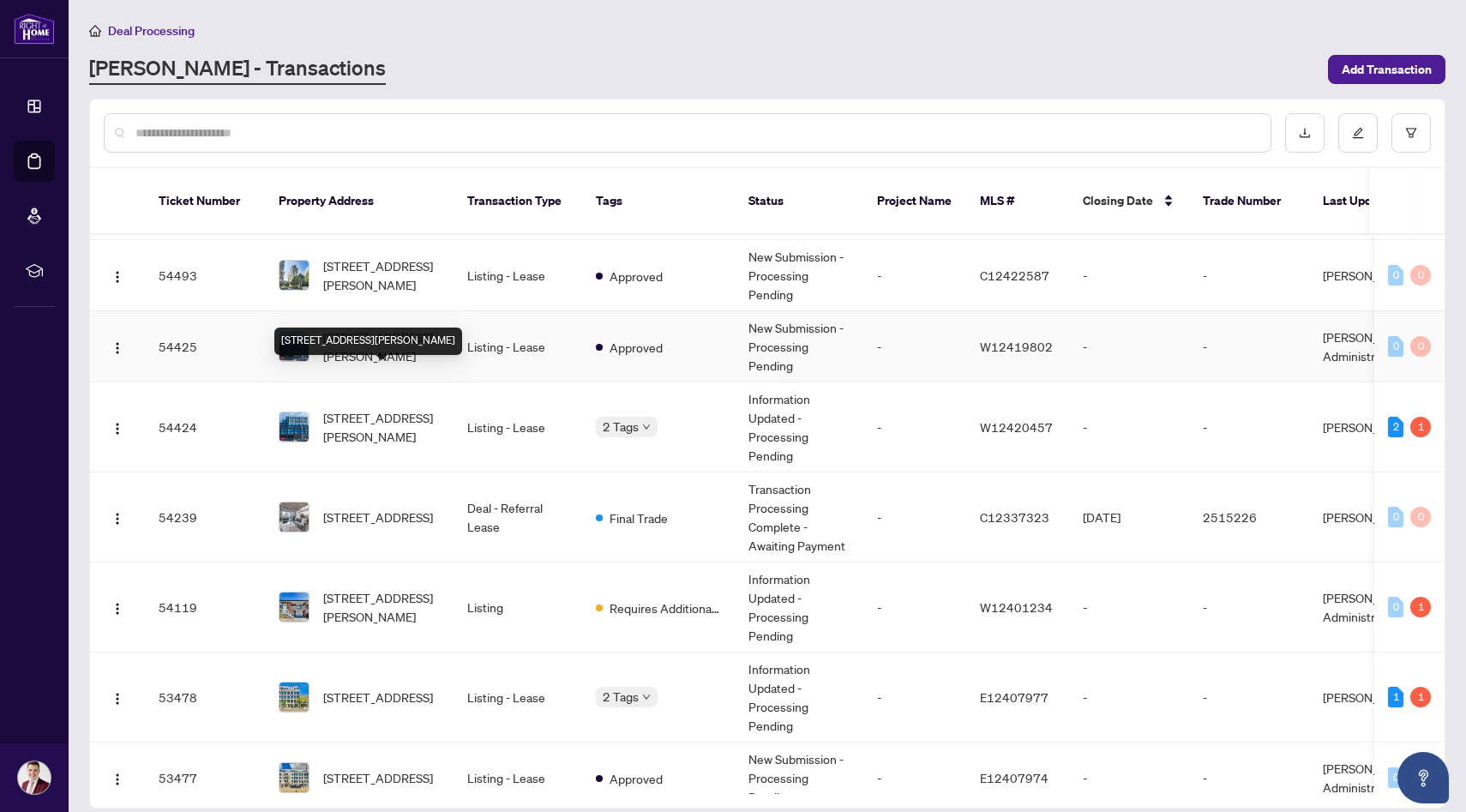
scroll to position [410, 0]
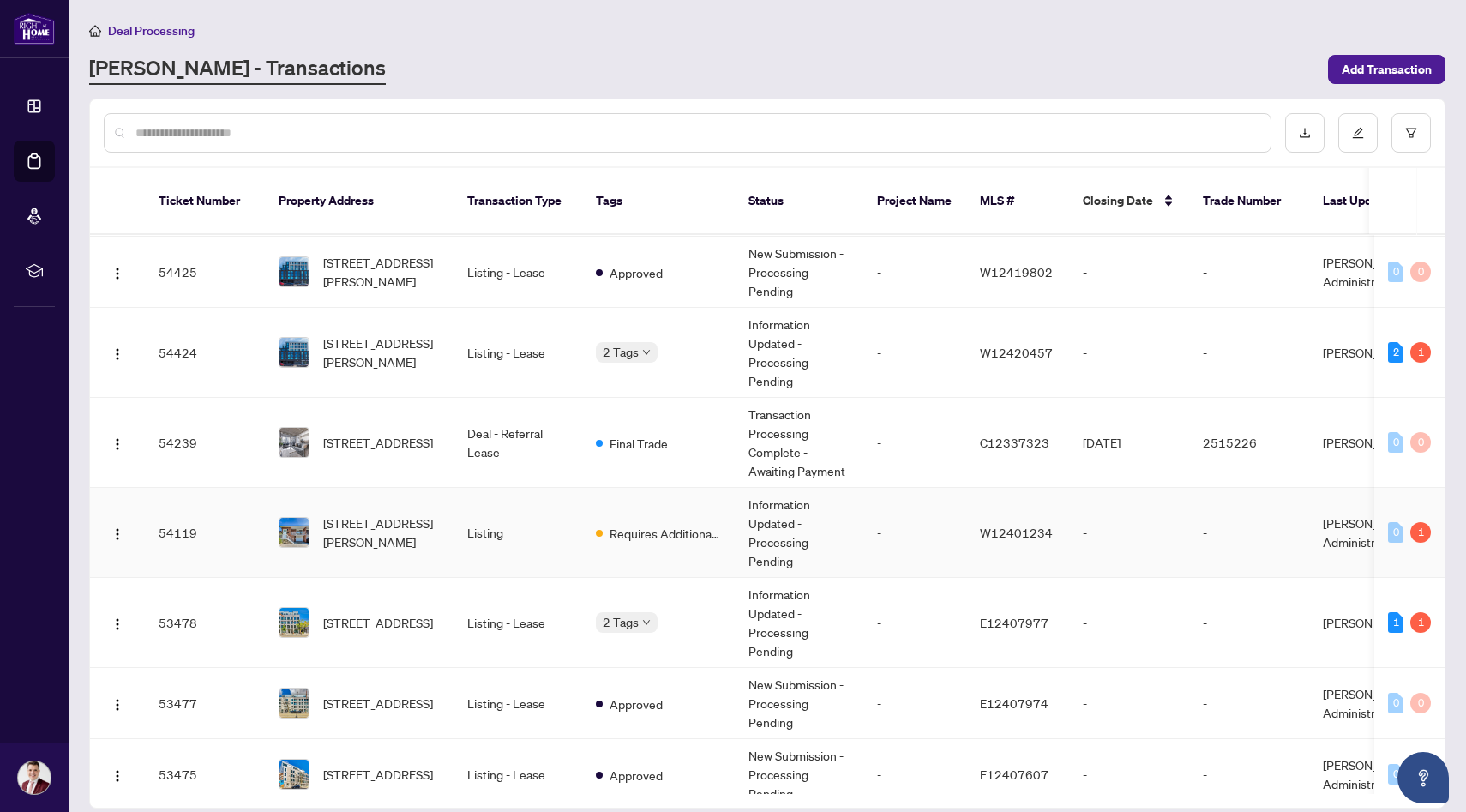
click at [405, 520] on span "[STREET_ADDRESS][PERSON_NAME]" at bounding box center [381, 532] width 116 height 37
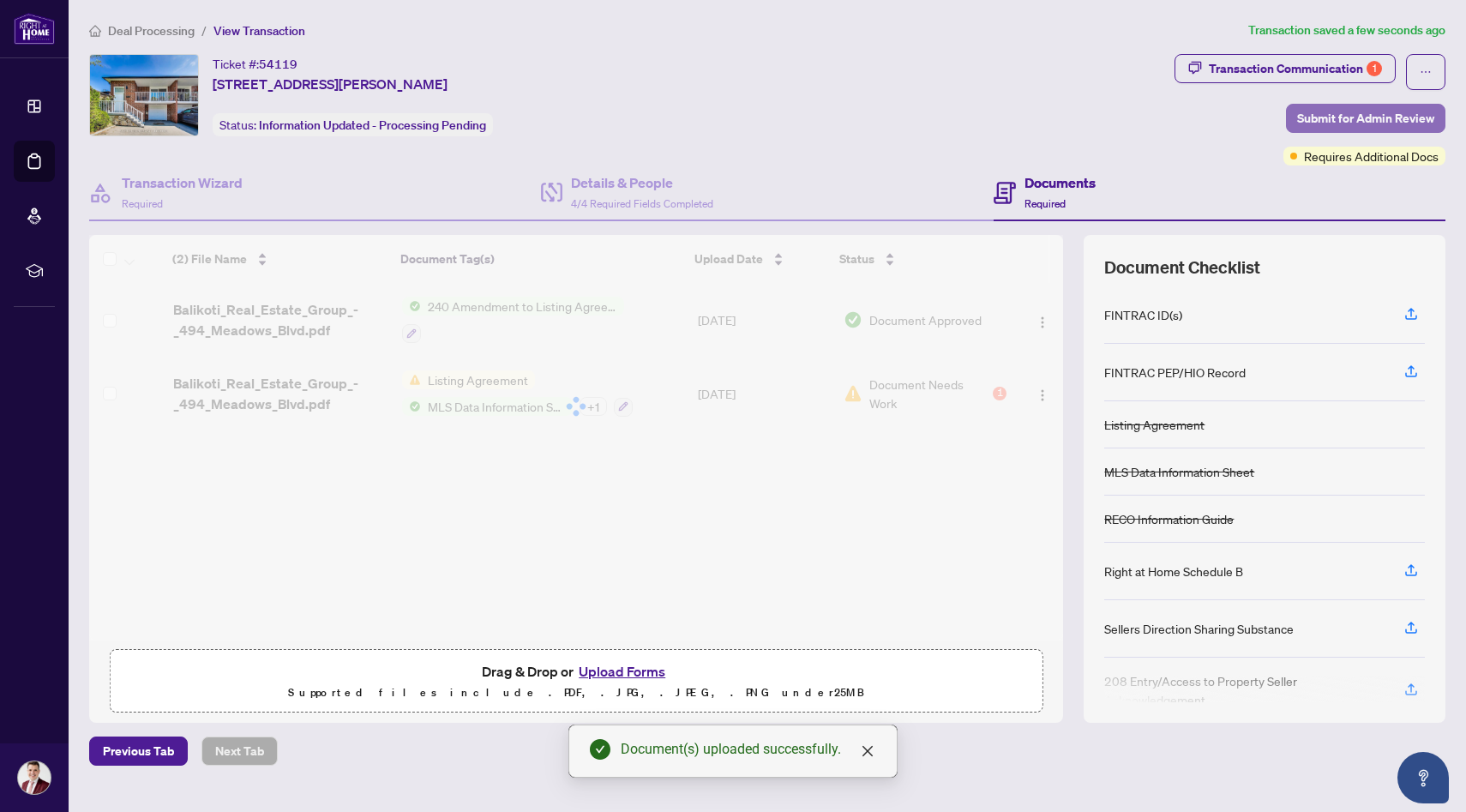
click at [1293, 118] on button "Submit for Admin Review" at bounding box center [1366, 118] width 160 height 30
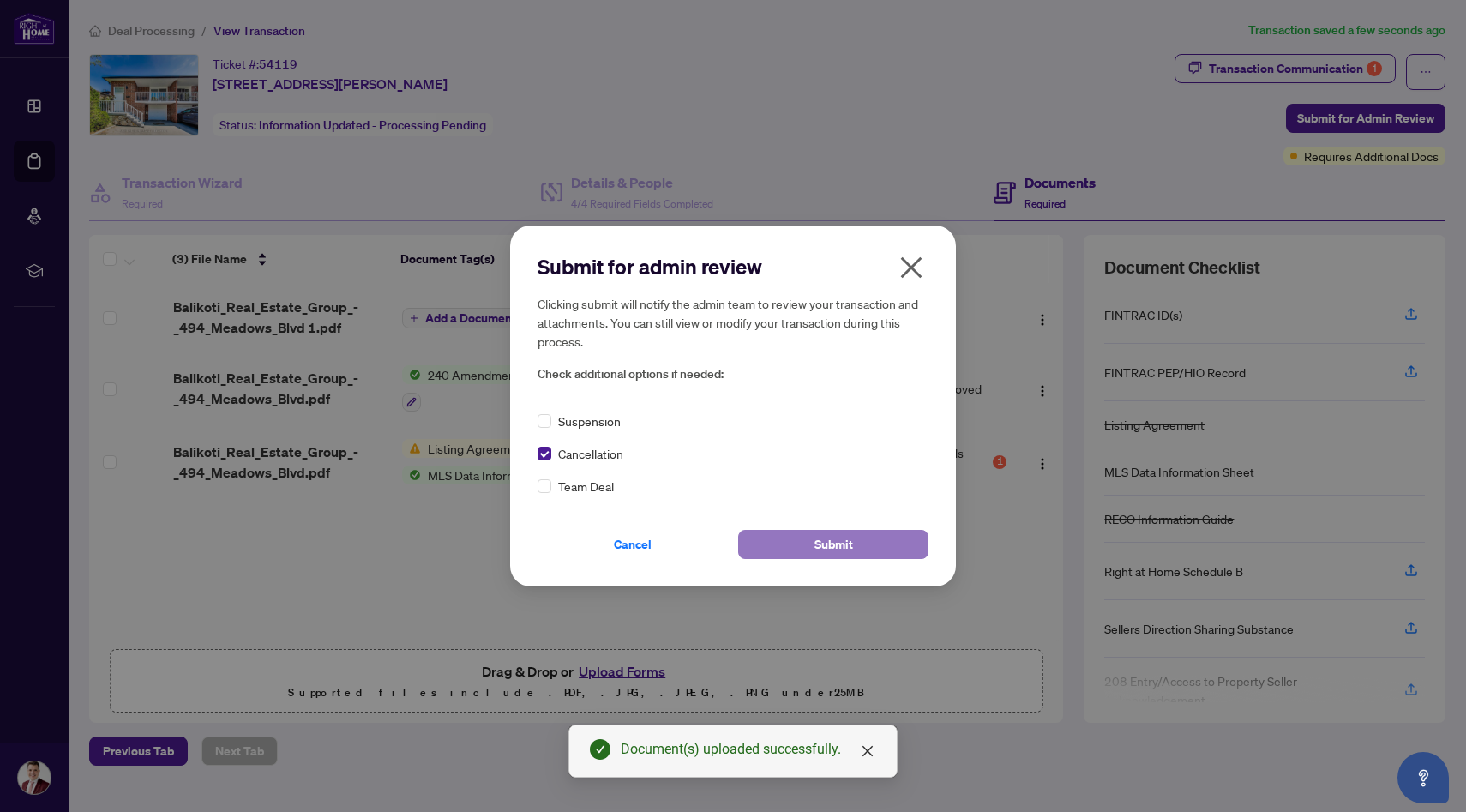
click at [819, 542] on span "Submit" at bounding box center [833, 545] width 39 height 28
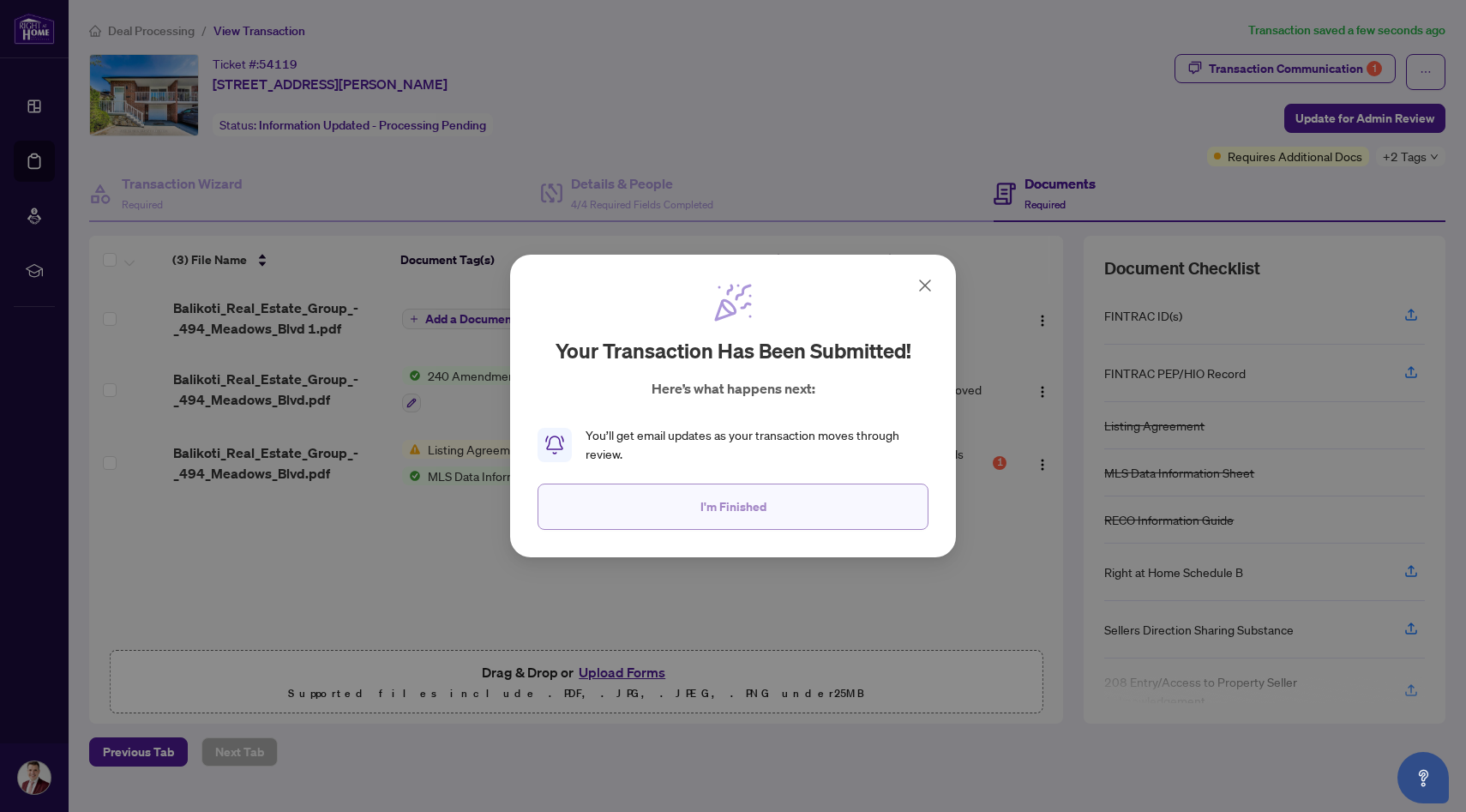
click at [731, 519] on span "I'm Finished" at bounding box center [733, 506] width 66 height 28
